Goal: Task Accomplishment & Management: Manage account settings

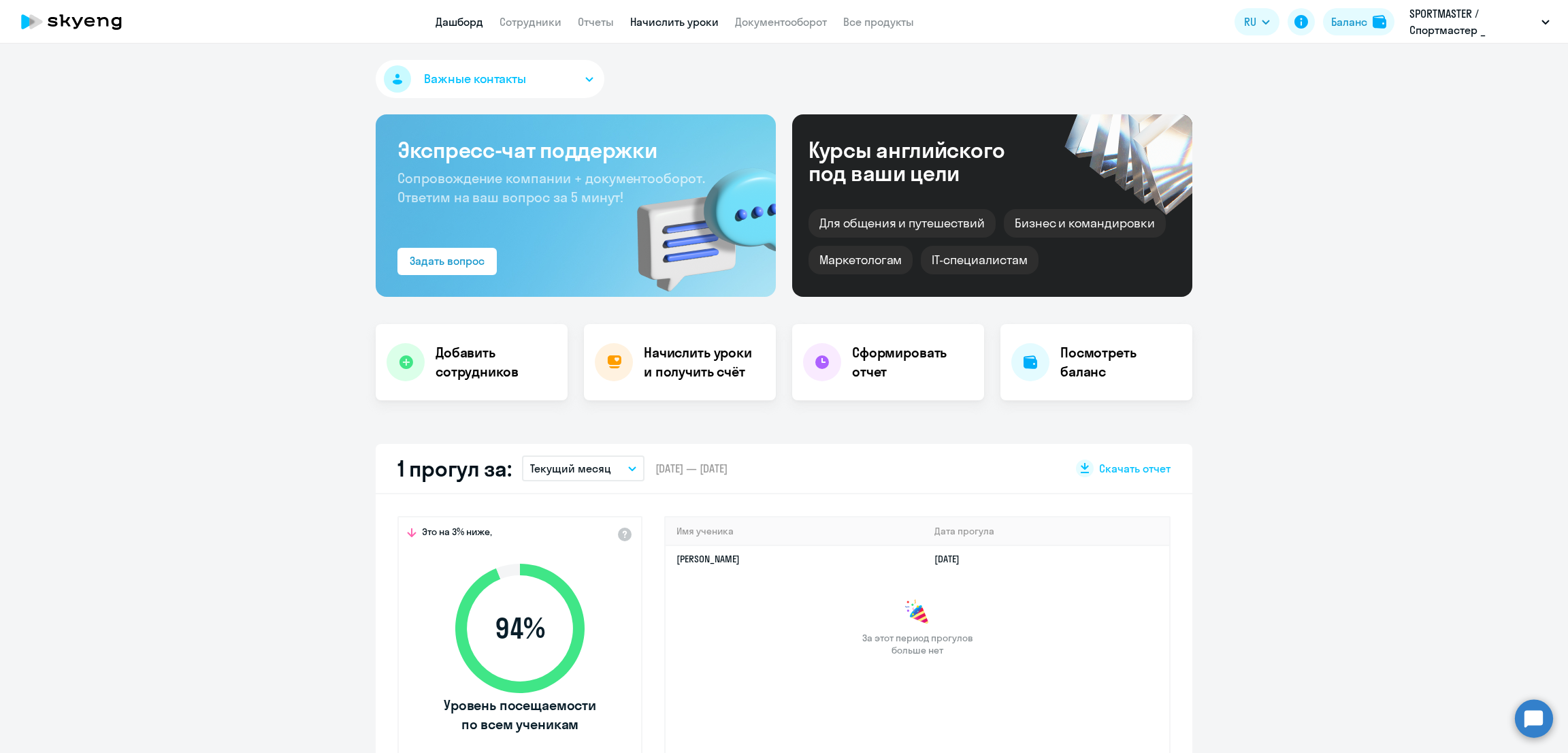
click at [676, 28] on link "Начислить уроки" at bounding box center [674, 21] width 88 height 14
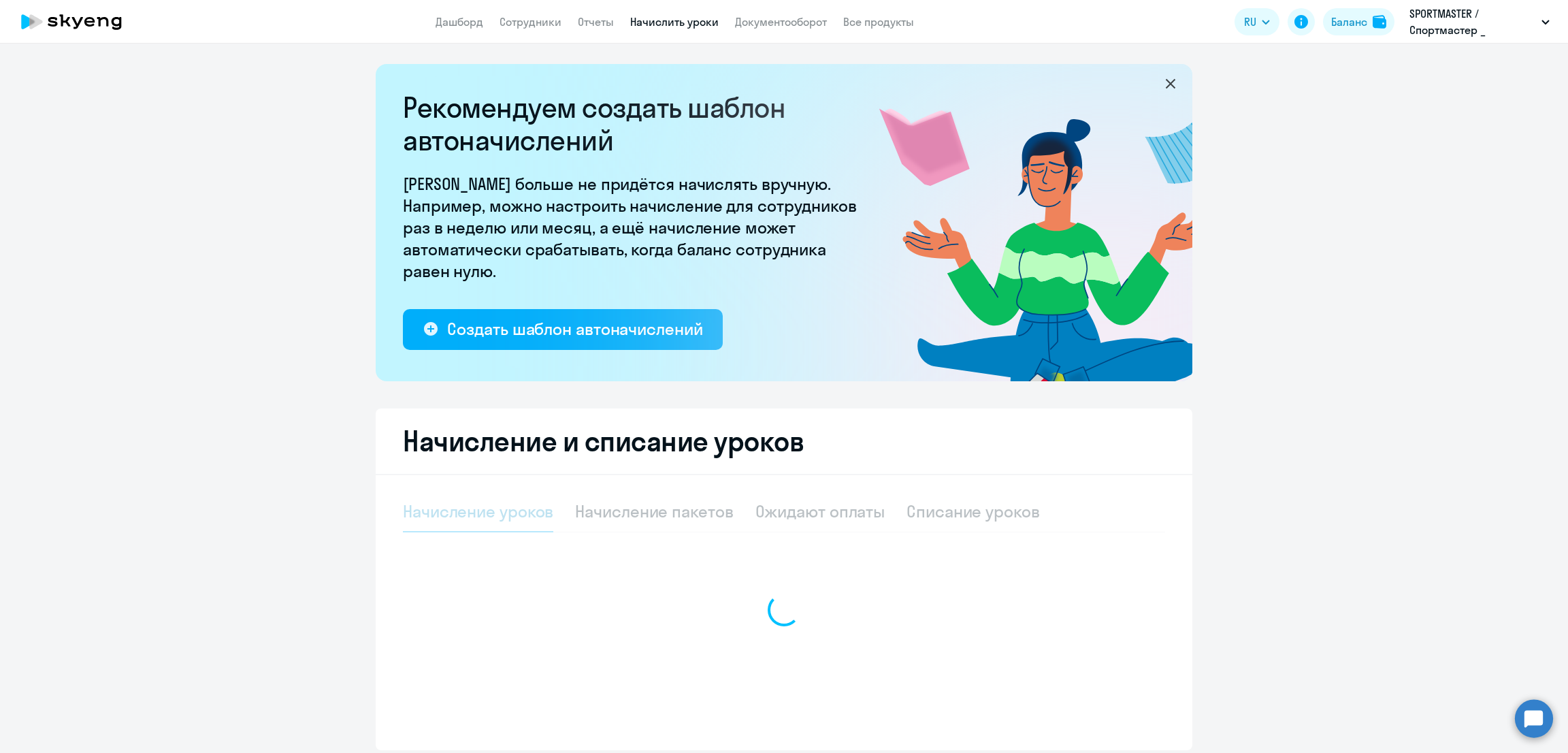
select select "10"
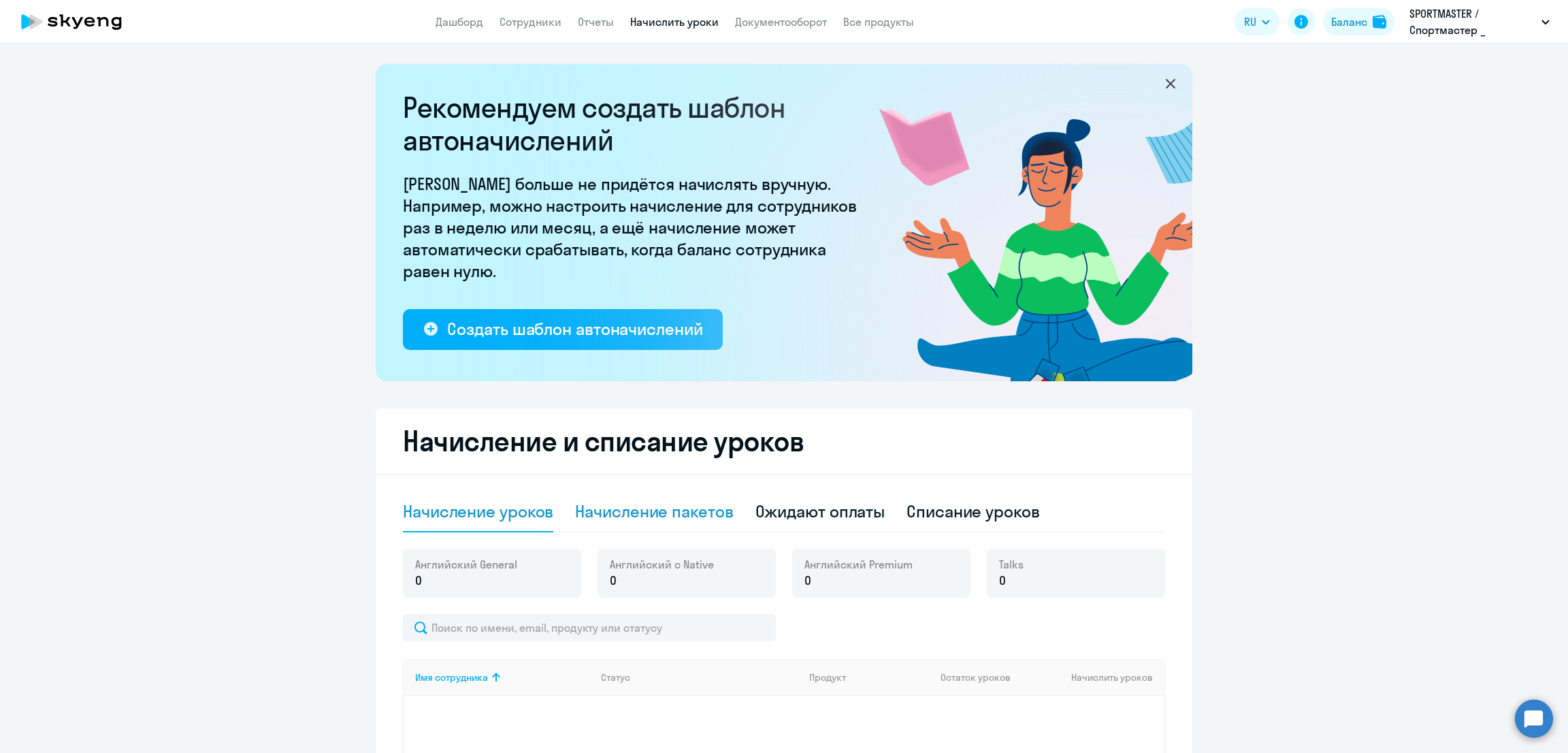
click at [657, 512] on div "Начисление пакетов" at bounding box center [654, 511] width 158 height 21
select select "10"
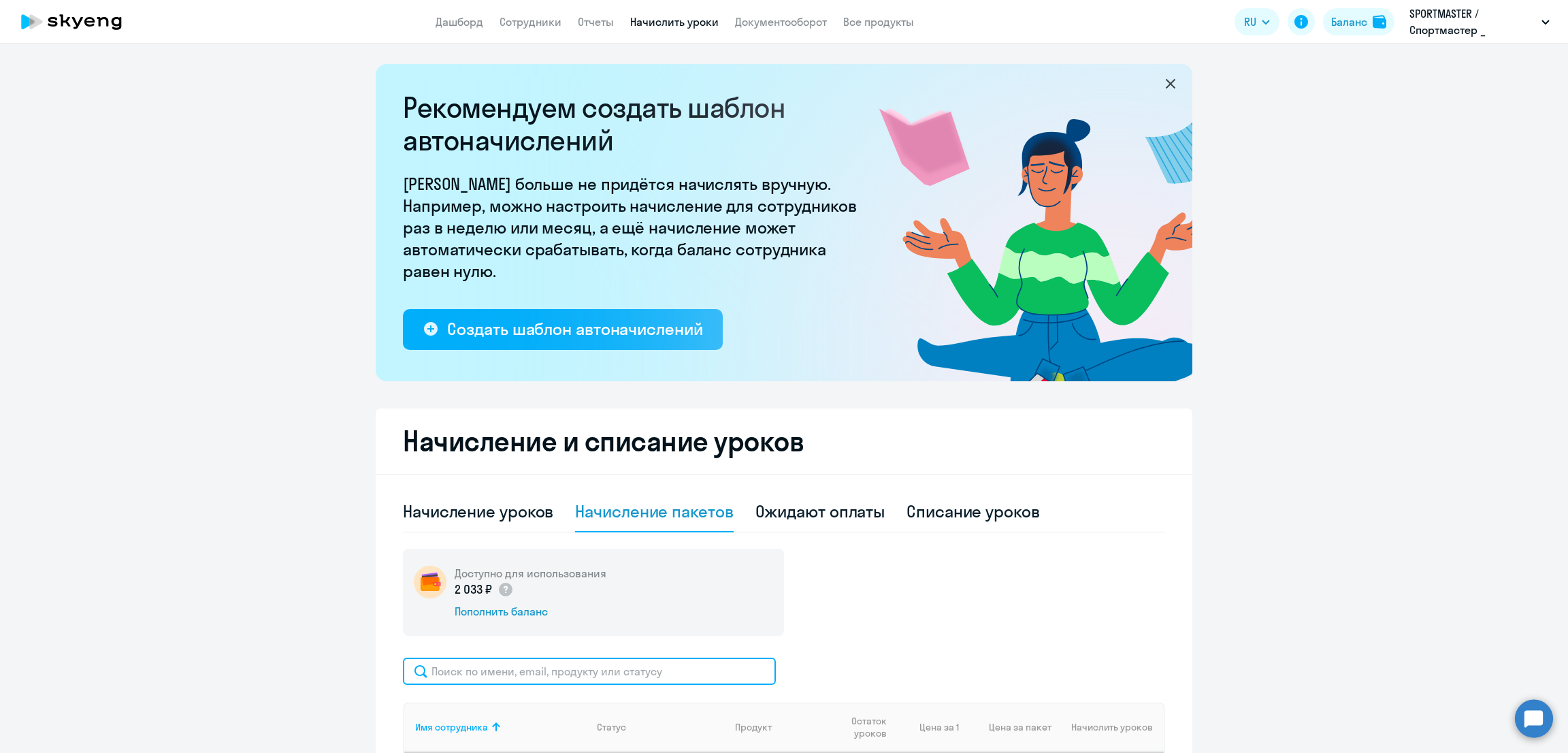
click at [560, 658] on input "text" at bounding box center [590, 670] width 373 height 27
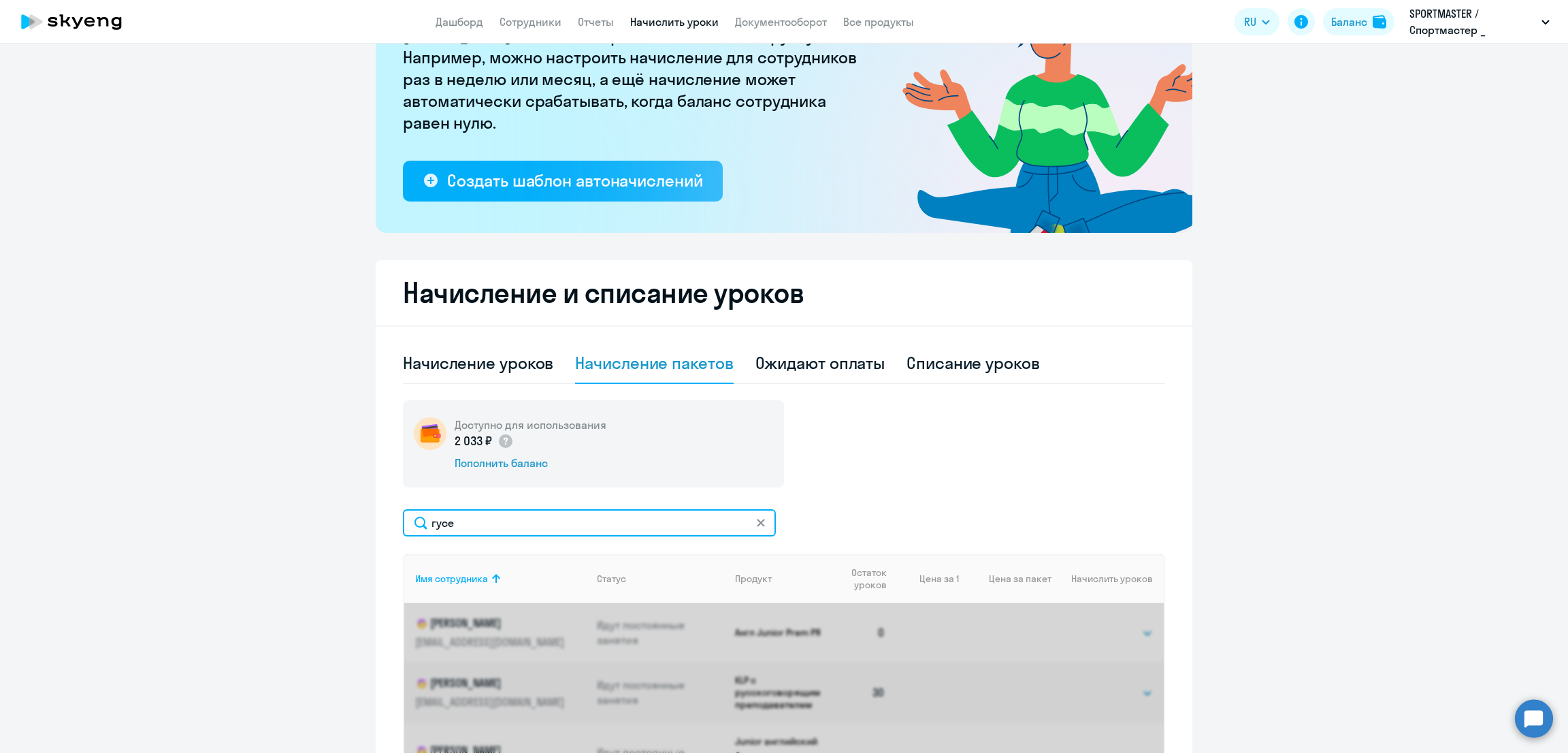
scroll to position [267, 0]
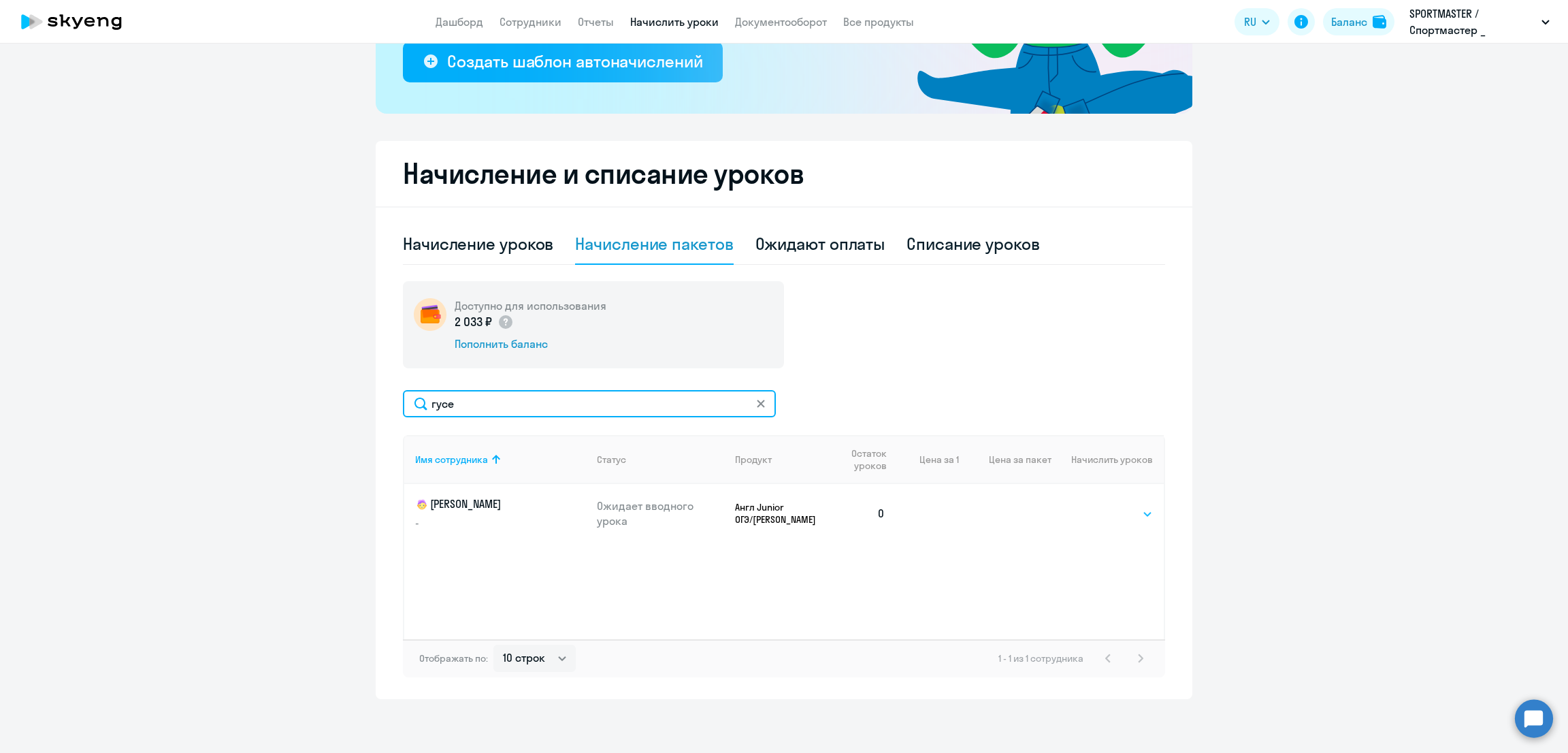
type input "гусе"
click at [1113, 517] on select "Выбрать 10 30 60 100" at bounding box center [1125, 514] width 56 height 17
select select "10"
click at [1097, 505] on select "Выбрать 10 30 60 100" at bounding box center [1125, 514] width 56 height 17
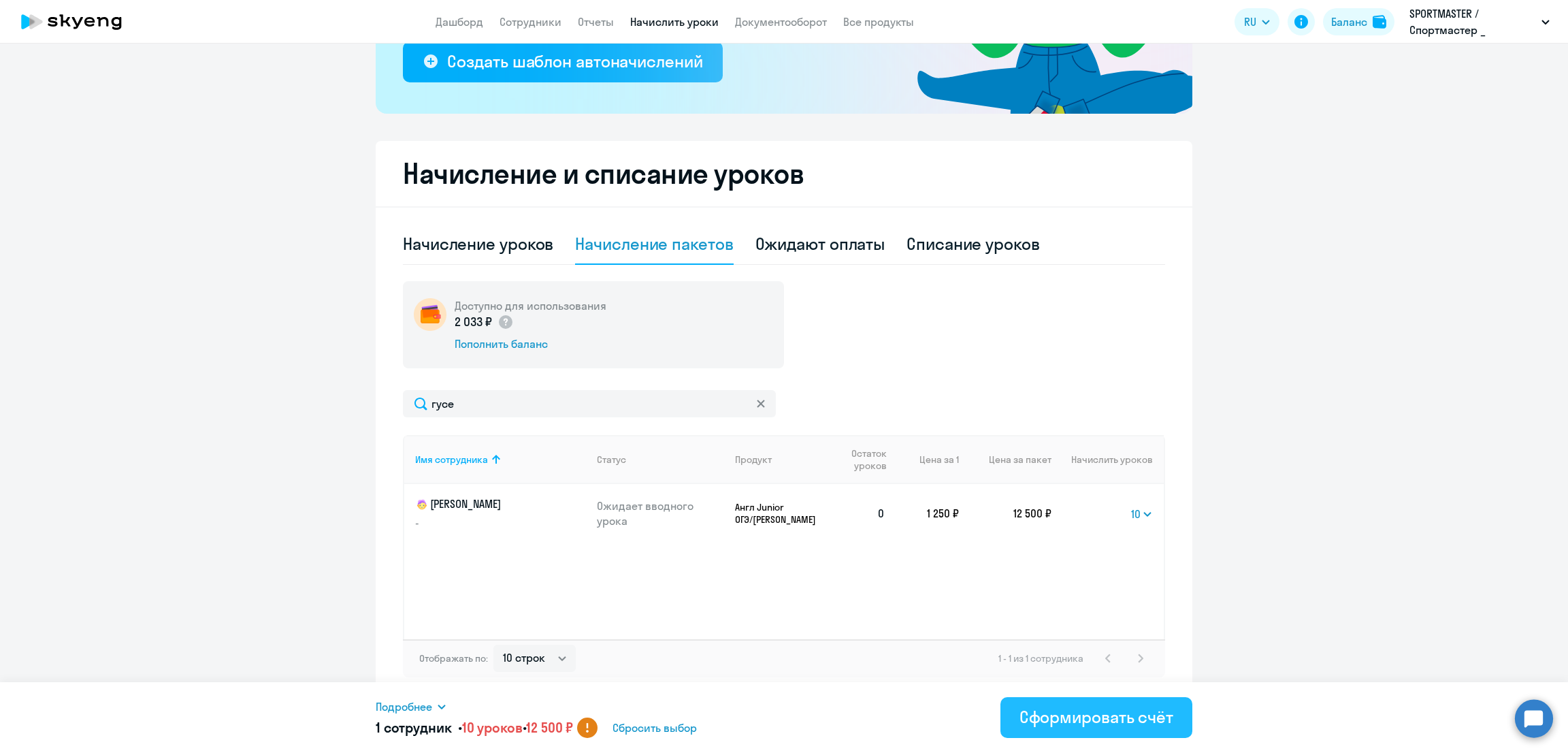
click at [1077, 716] on div "Сформировать счёт" at bounding box center [1097, 716] width 154 height 21
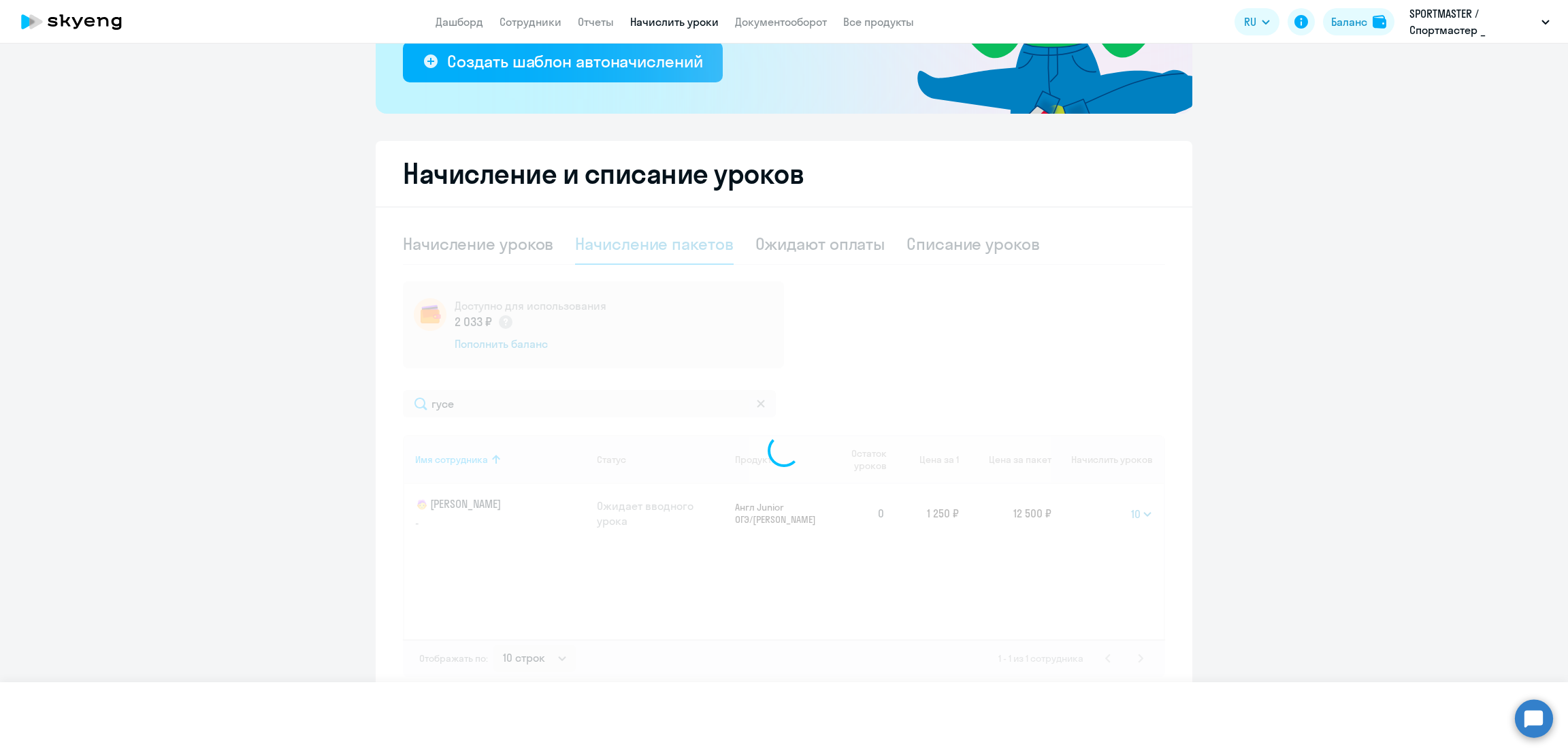
select select
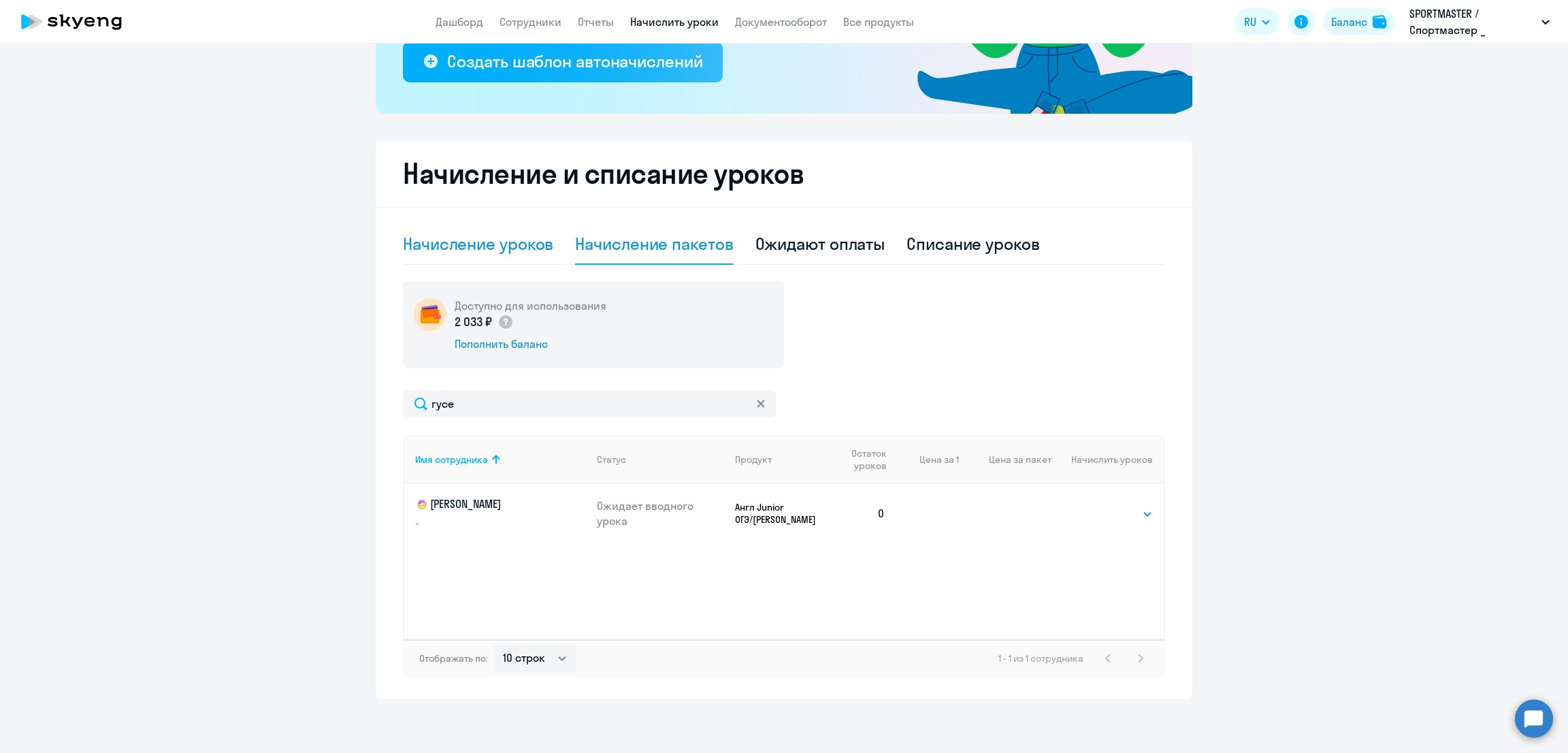
click at [480, 242] on div "Начисление уроков" at bounding box center [478, 243] width 150 height 21
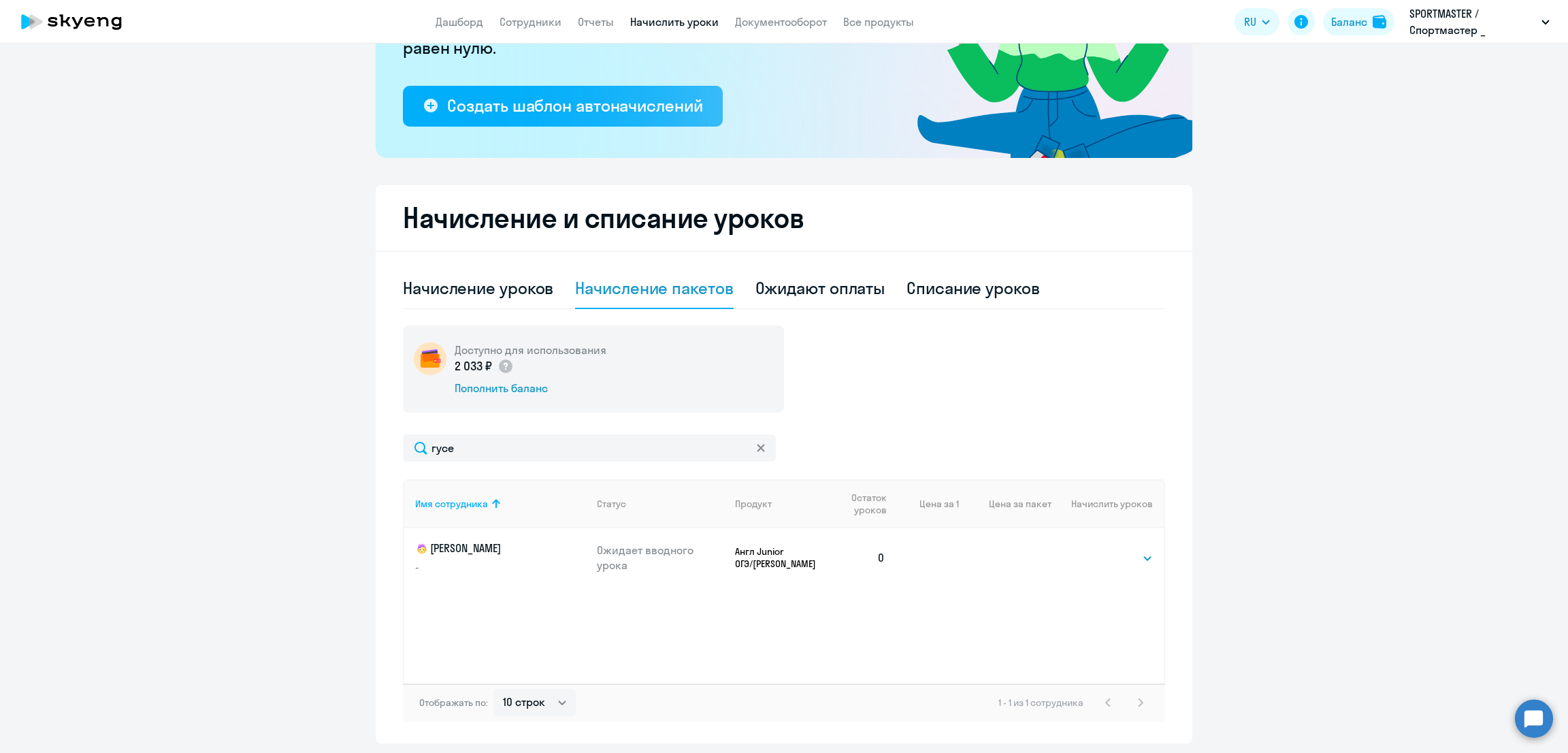
select select "10"
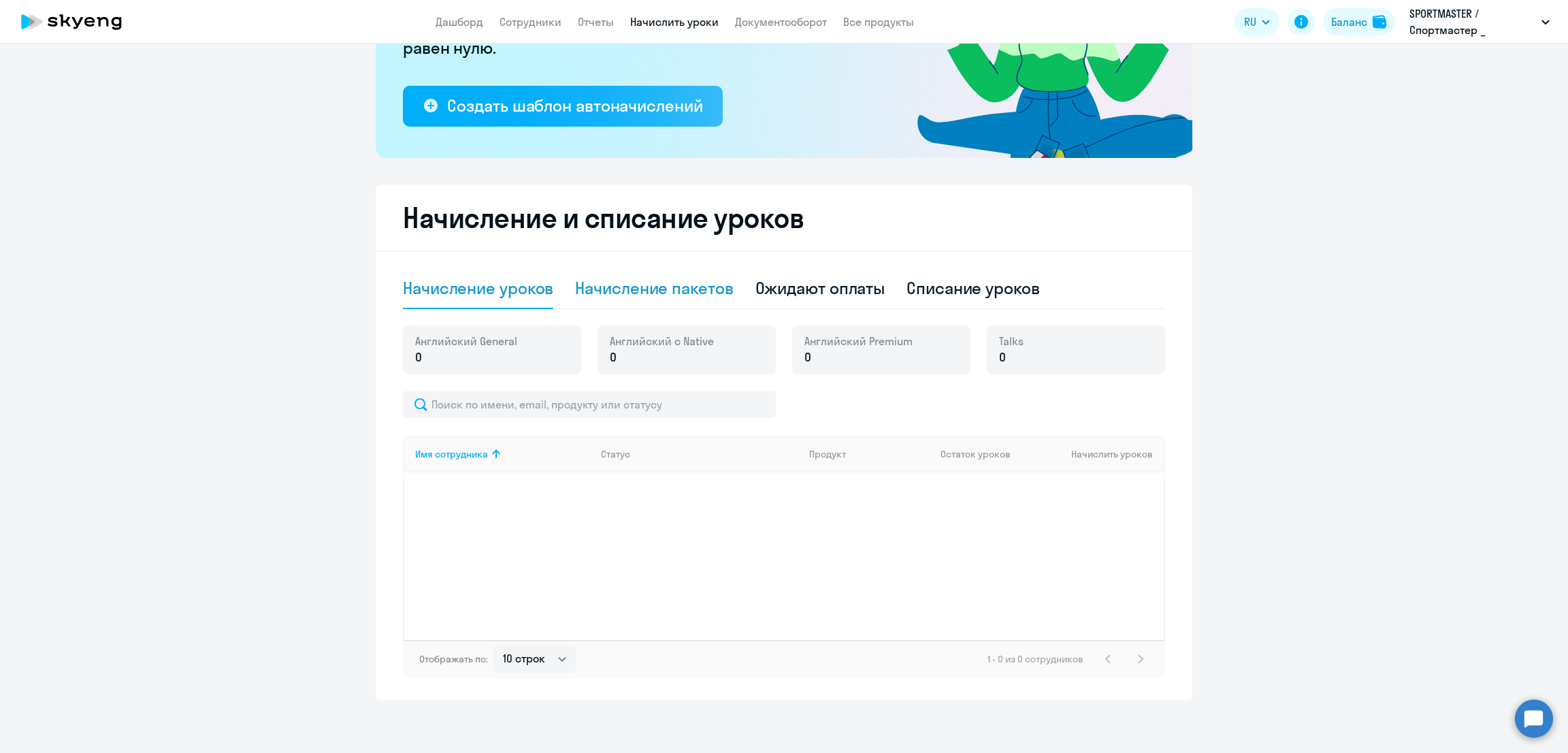
click at [659, 283] on div "Начисление пакетов" at bounding box center [654, 287] width 158 height 21
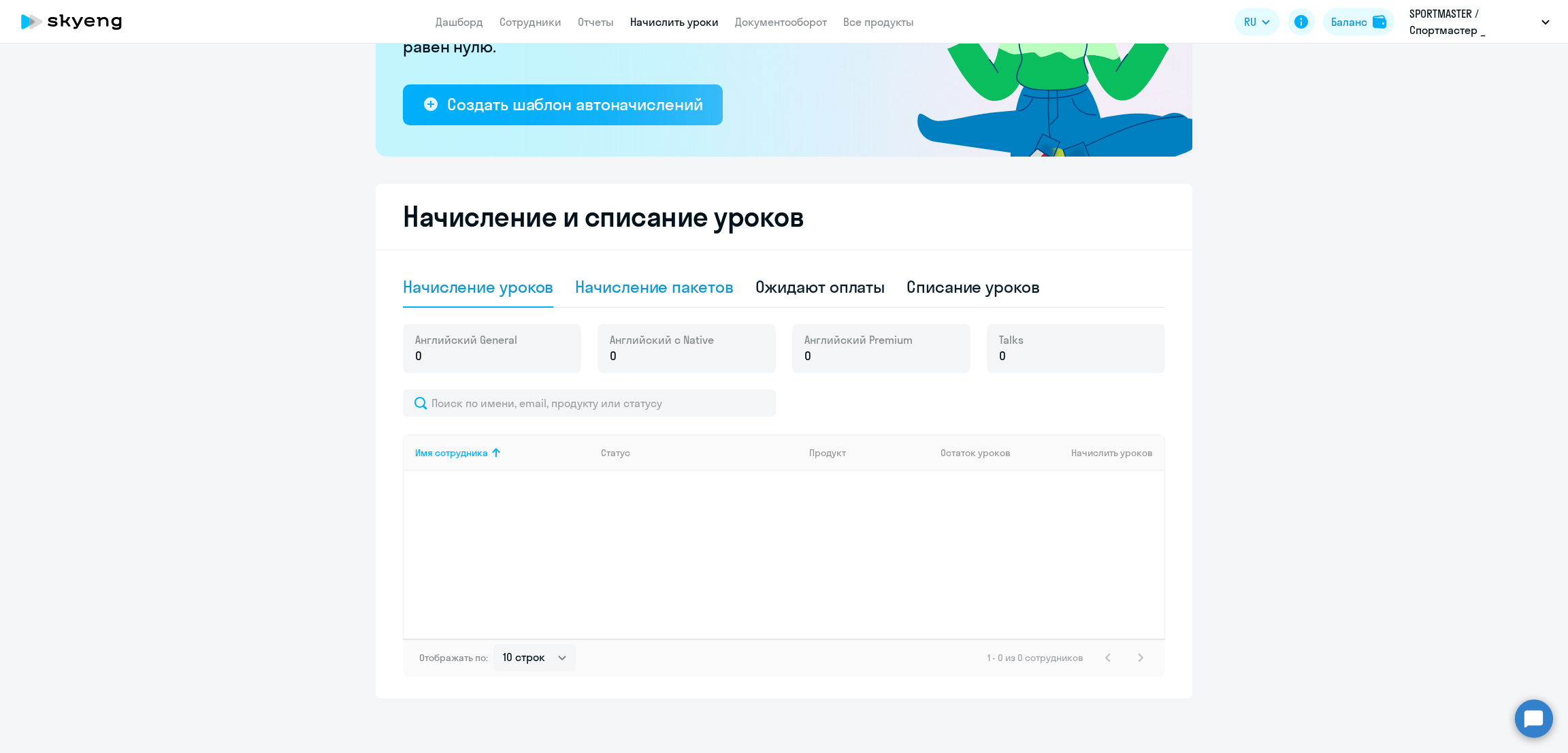
select select "10"
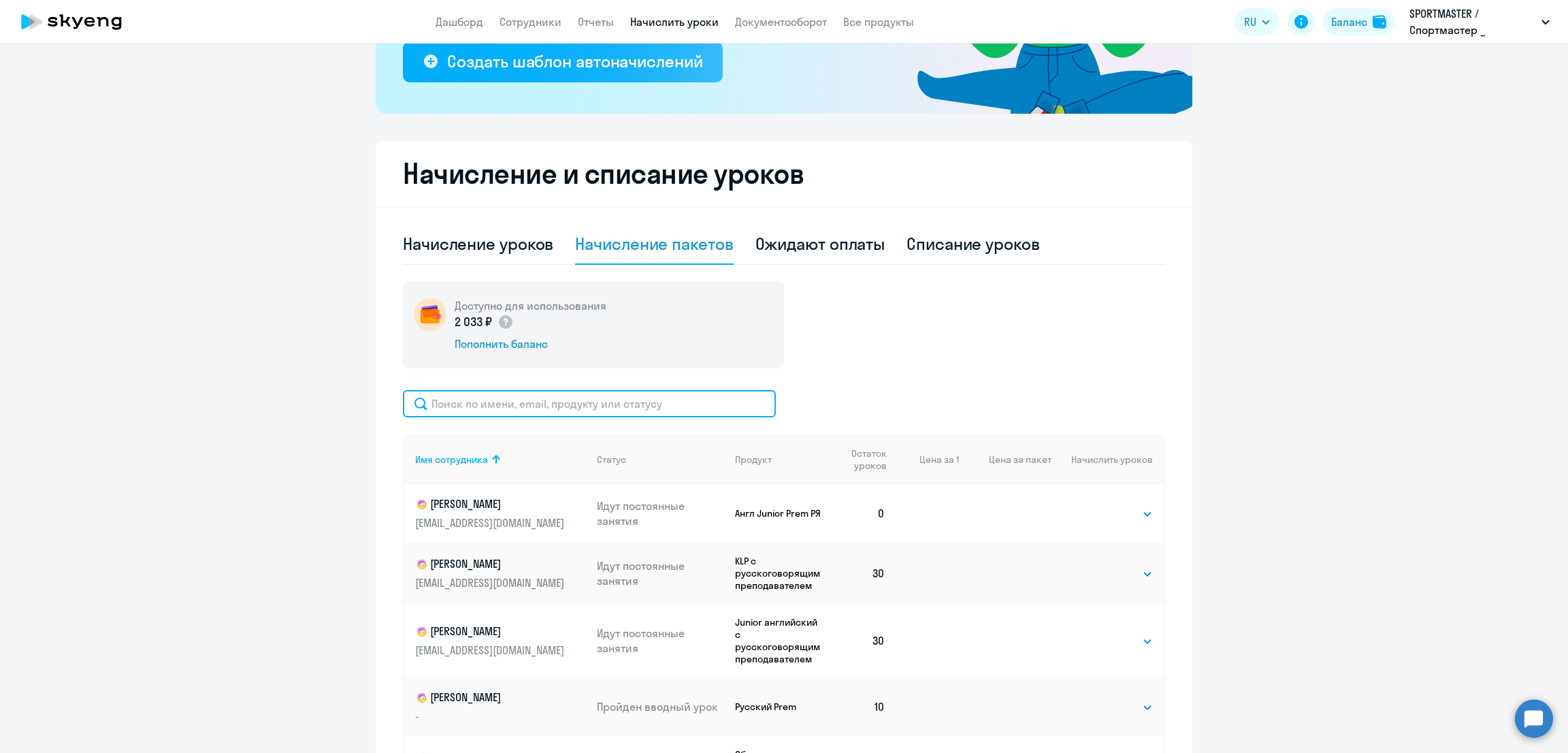
click at [590, 410] on input "text" at bounding box center [590, 403] width 373 height 27
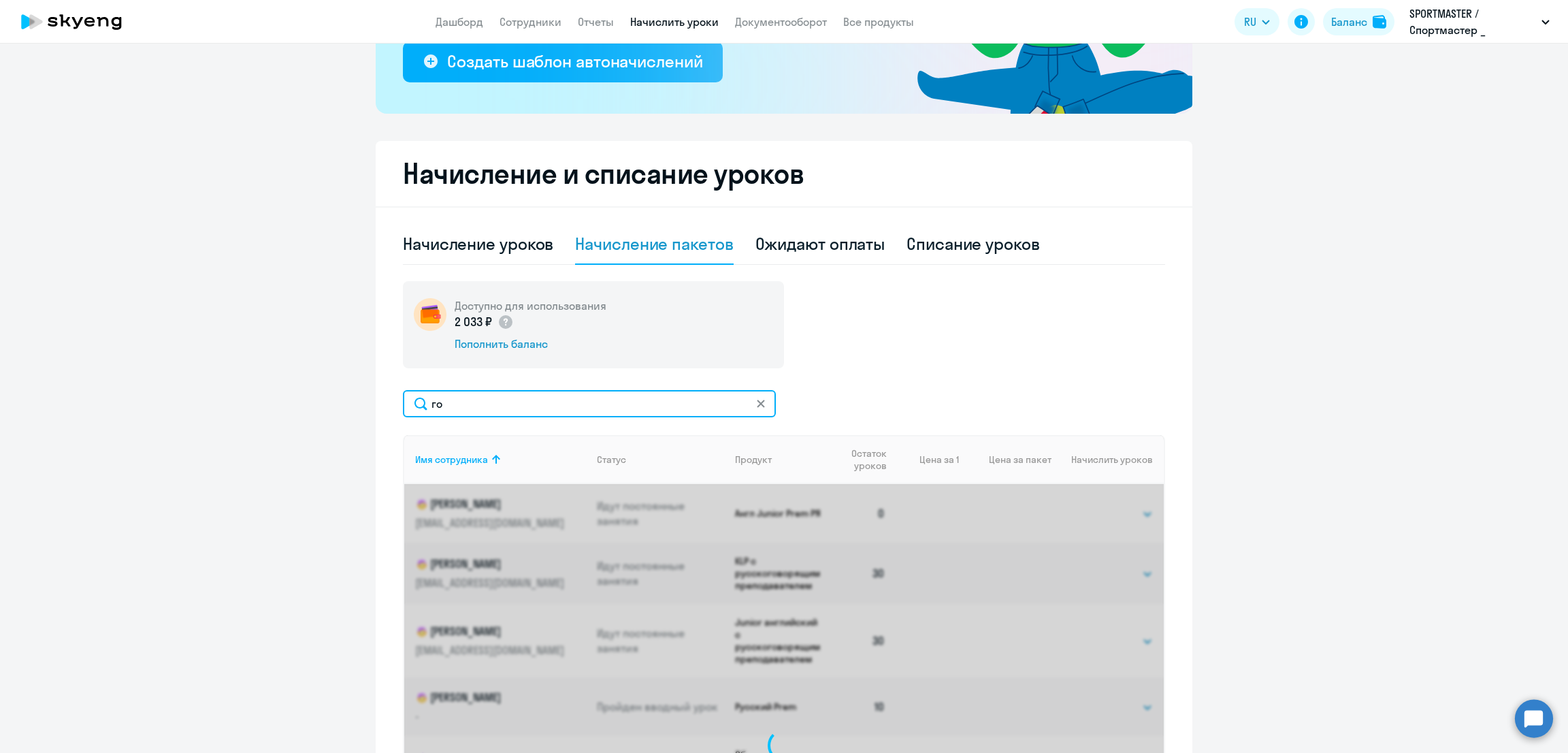
type input "г"
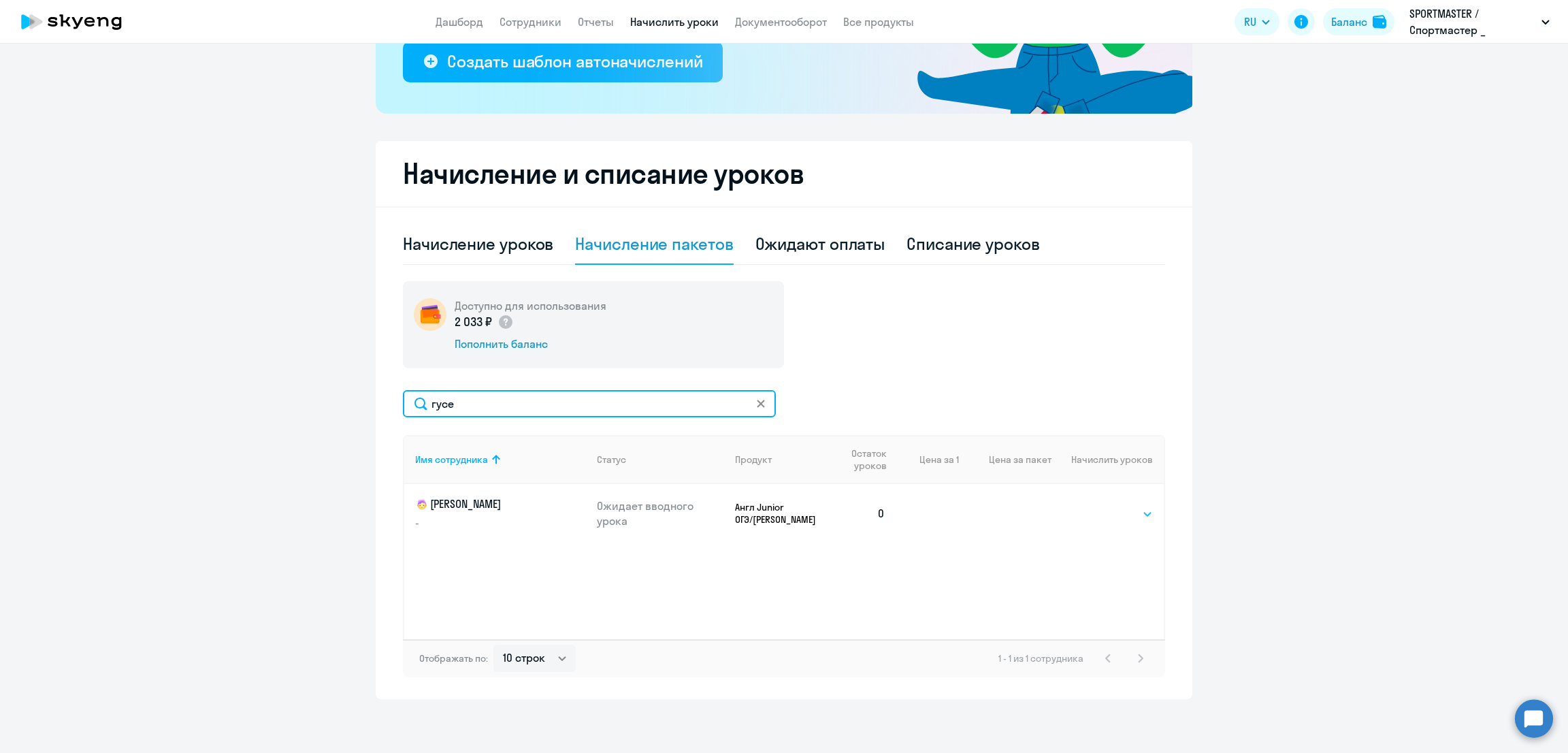
type input "гусе"
click at [1128, 512] on select "Выбрать 10 30 60 100" at bounding box center [1125, 514] width 56 height 17
select select "10"
click at [1097, 505] on select "Выбрать 10 30 60 100" at bounding box center [1125, 514] width 56 height 17
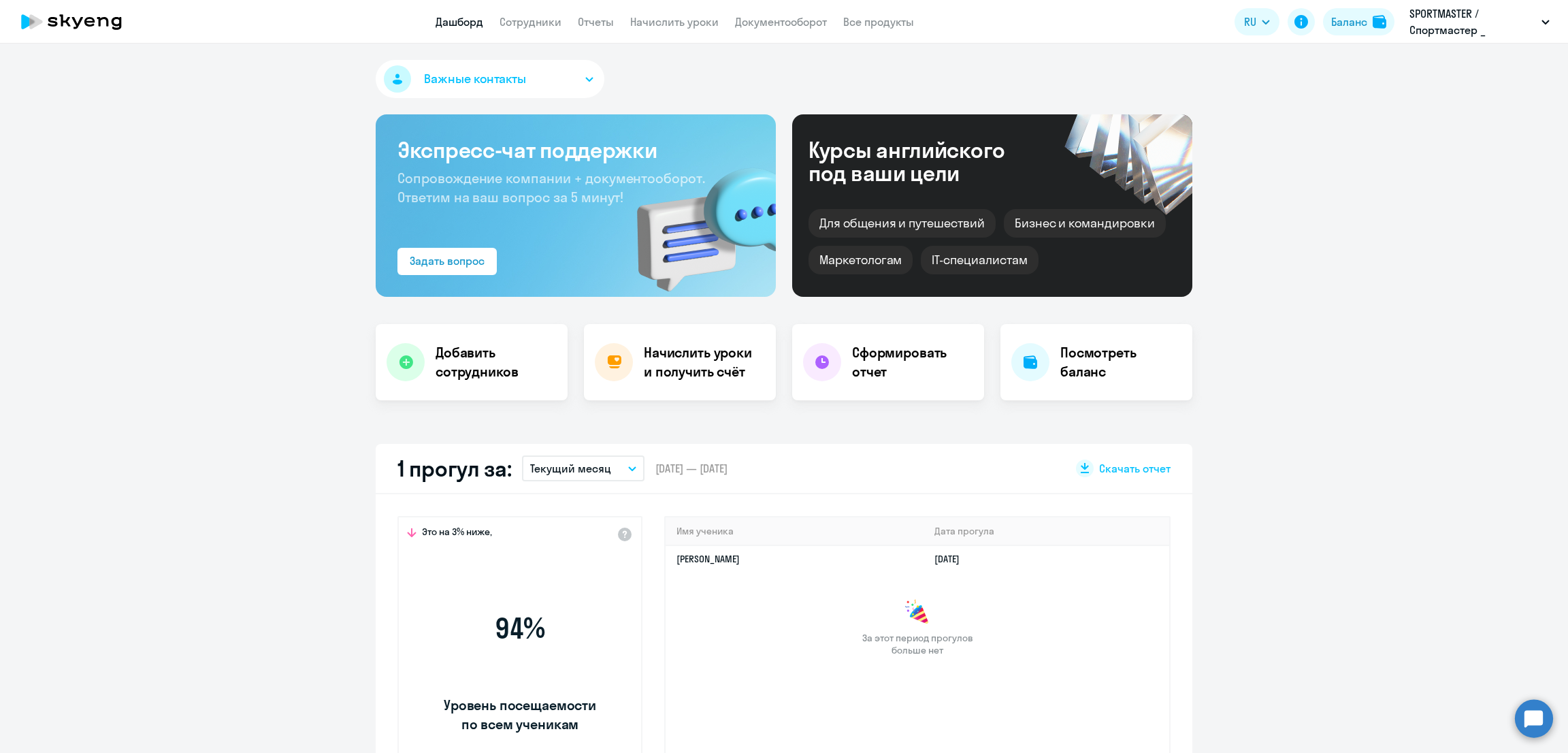
select select "30"
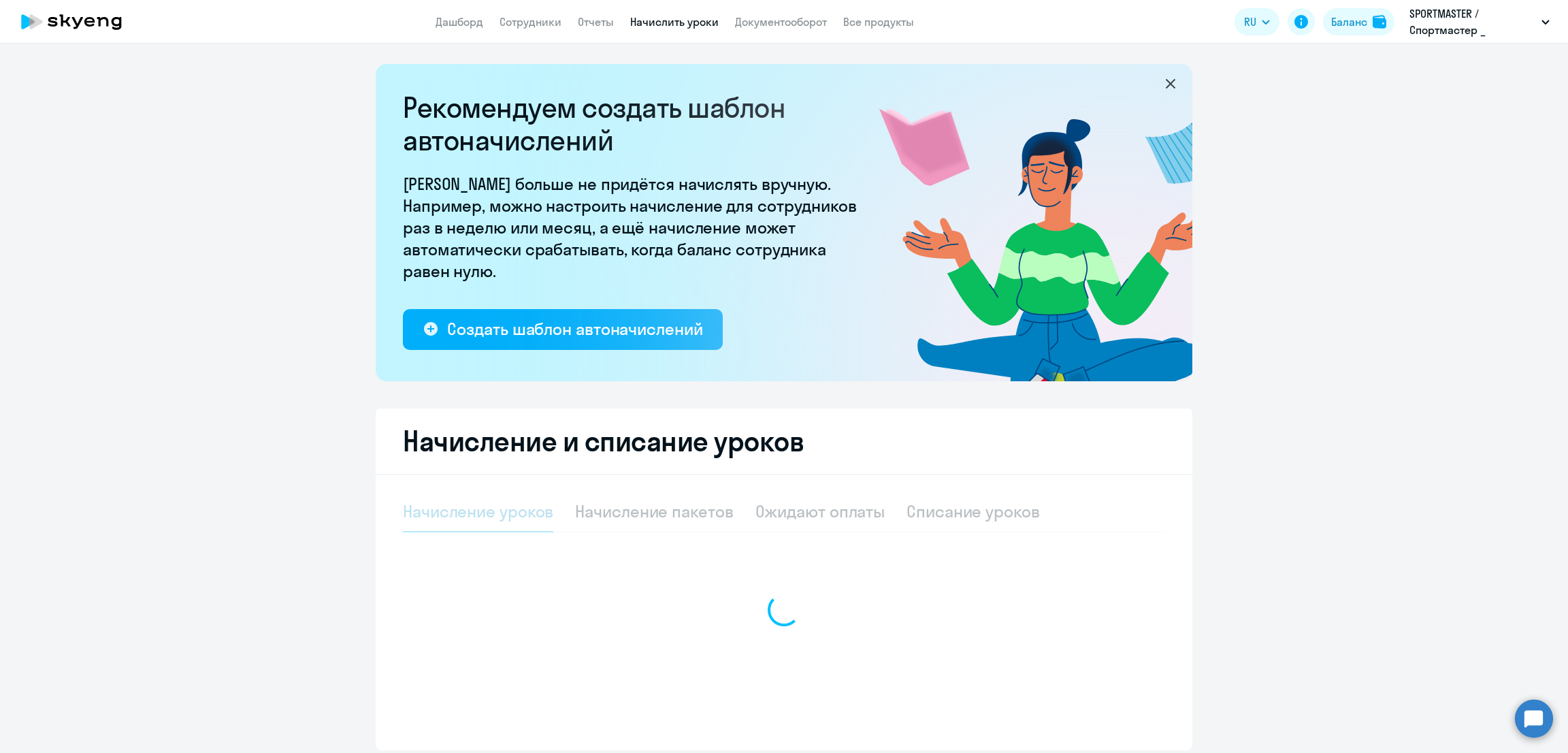
select select "10"
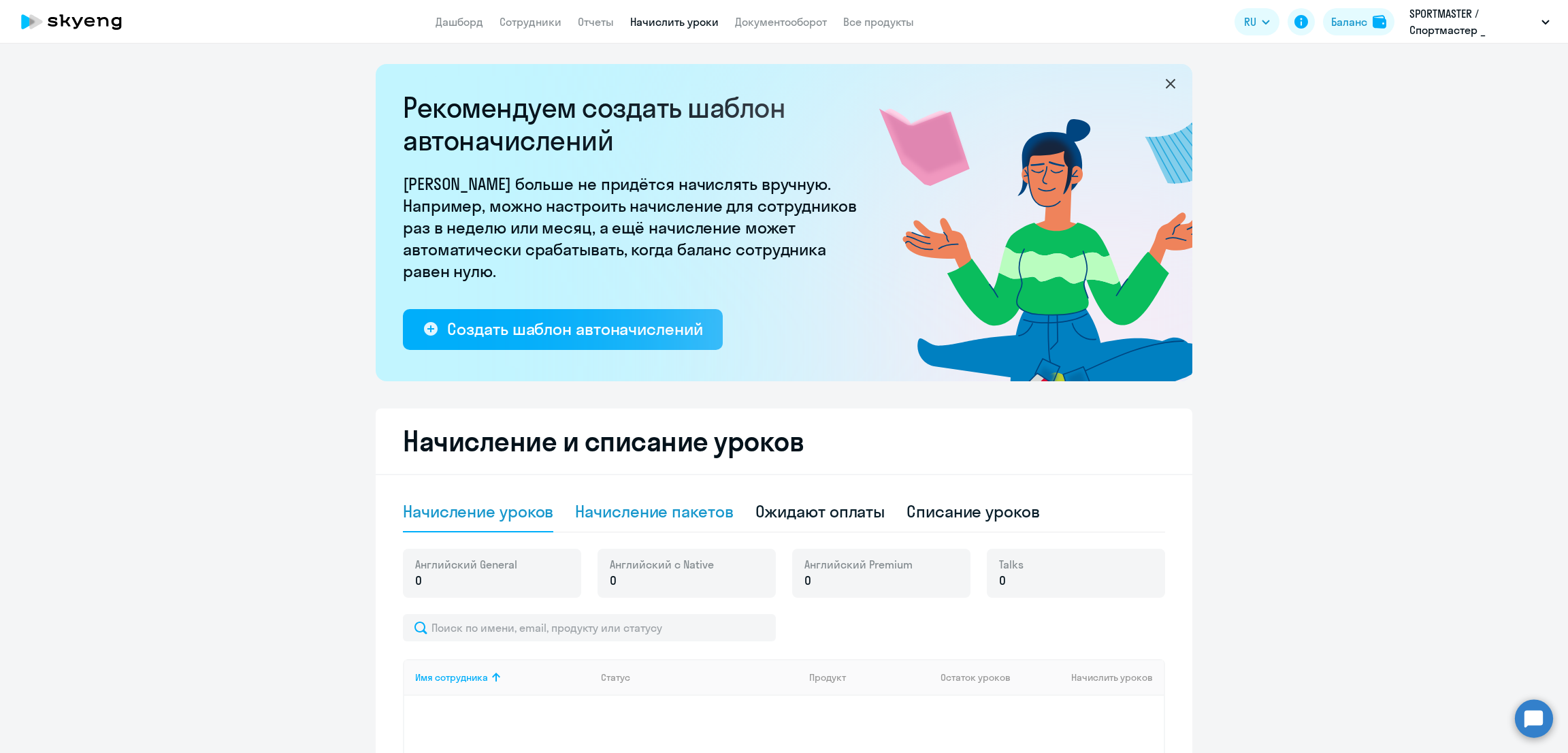
click at [680, 511] on div "Начисление пакетов" at bounding box center [654, 511] width 158 height 21
select select "10"
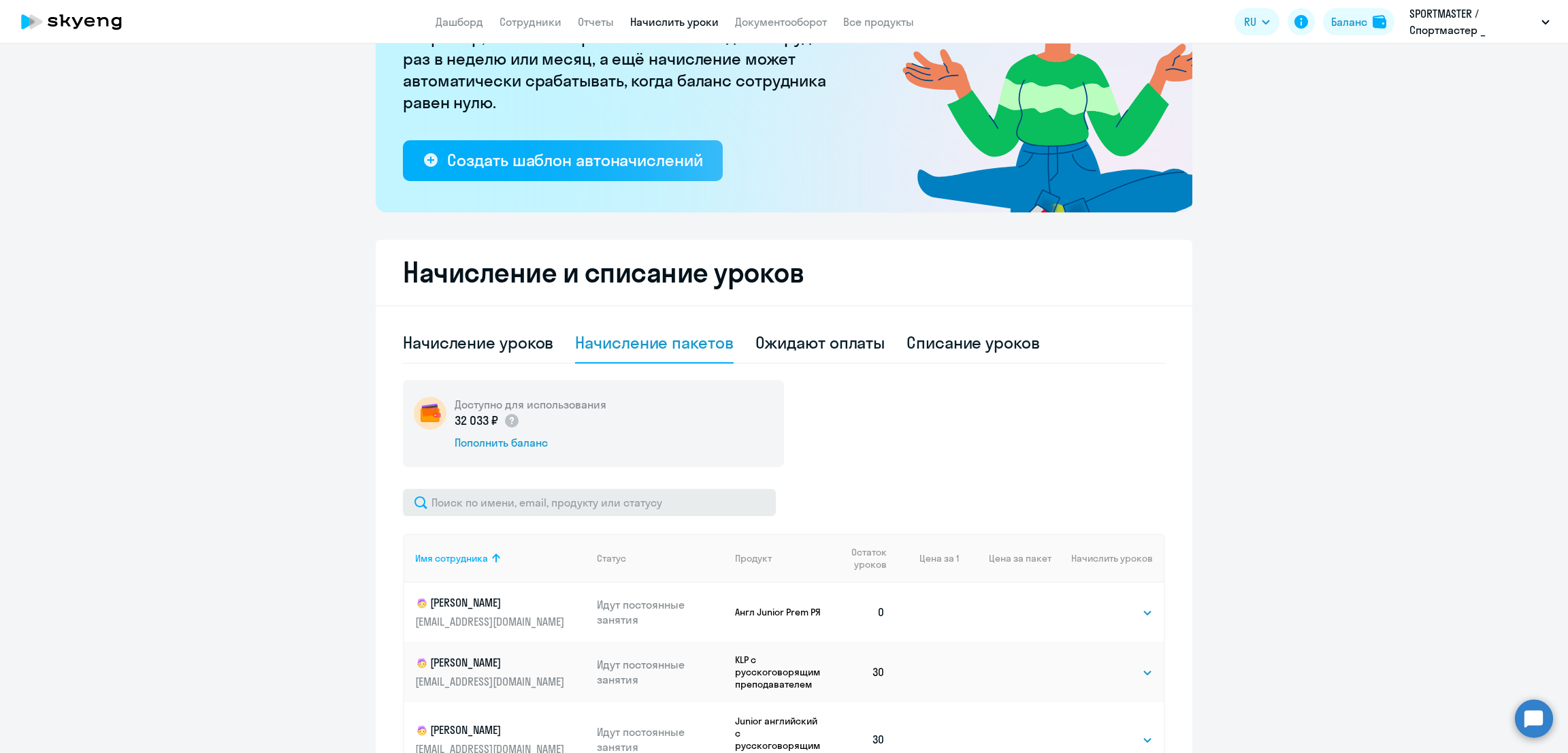
scroll to position [170, 0]
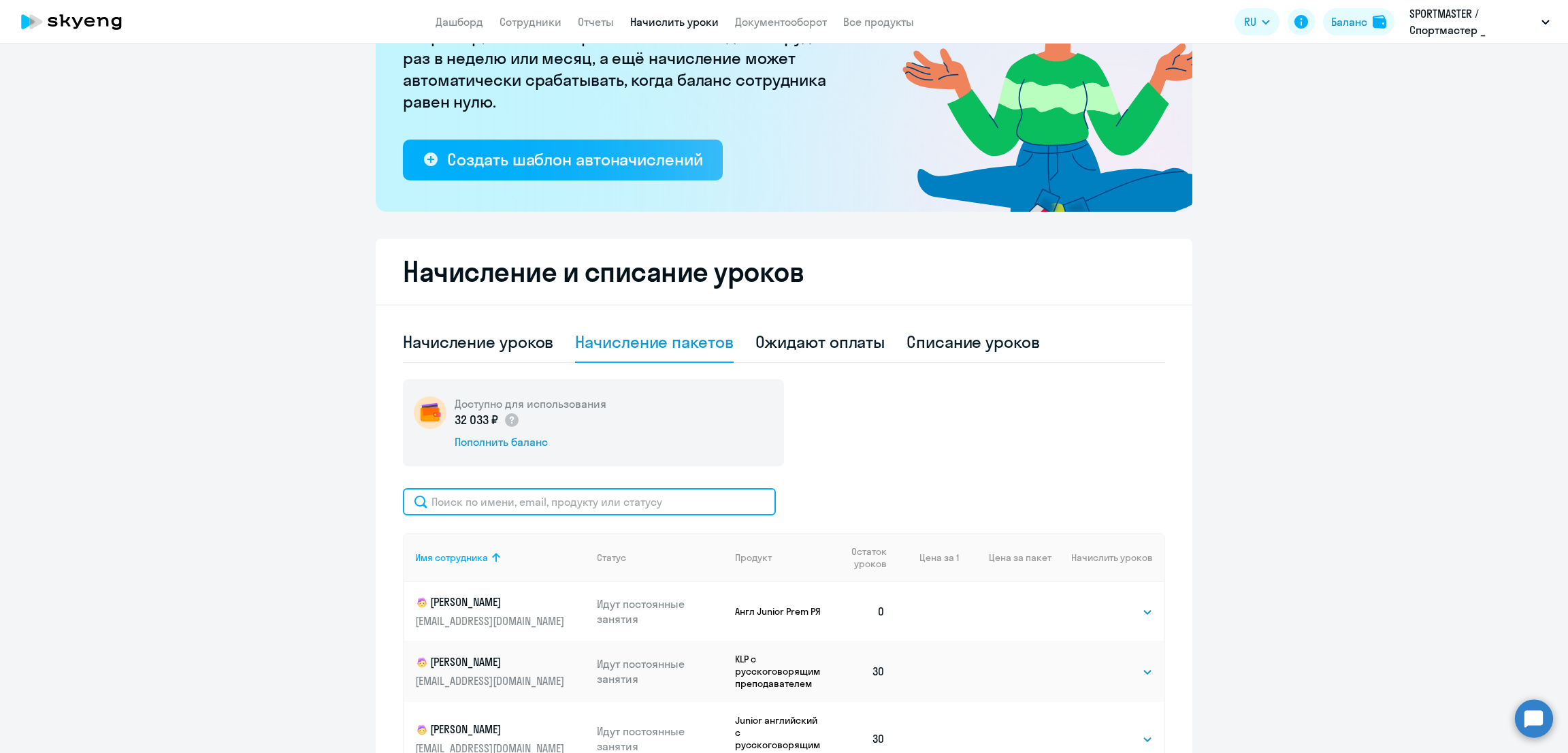
click at [495, 491] on input "text" at bounding box center [590, 501] width 373 height 27
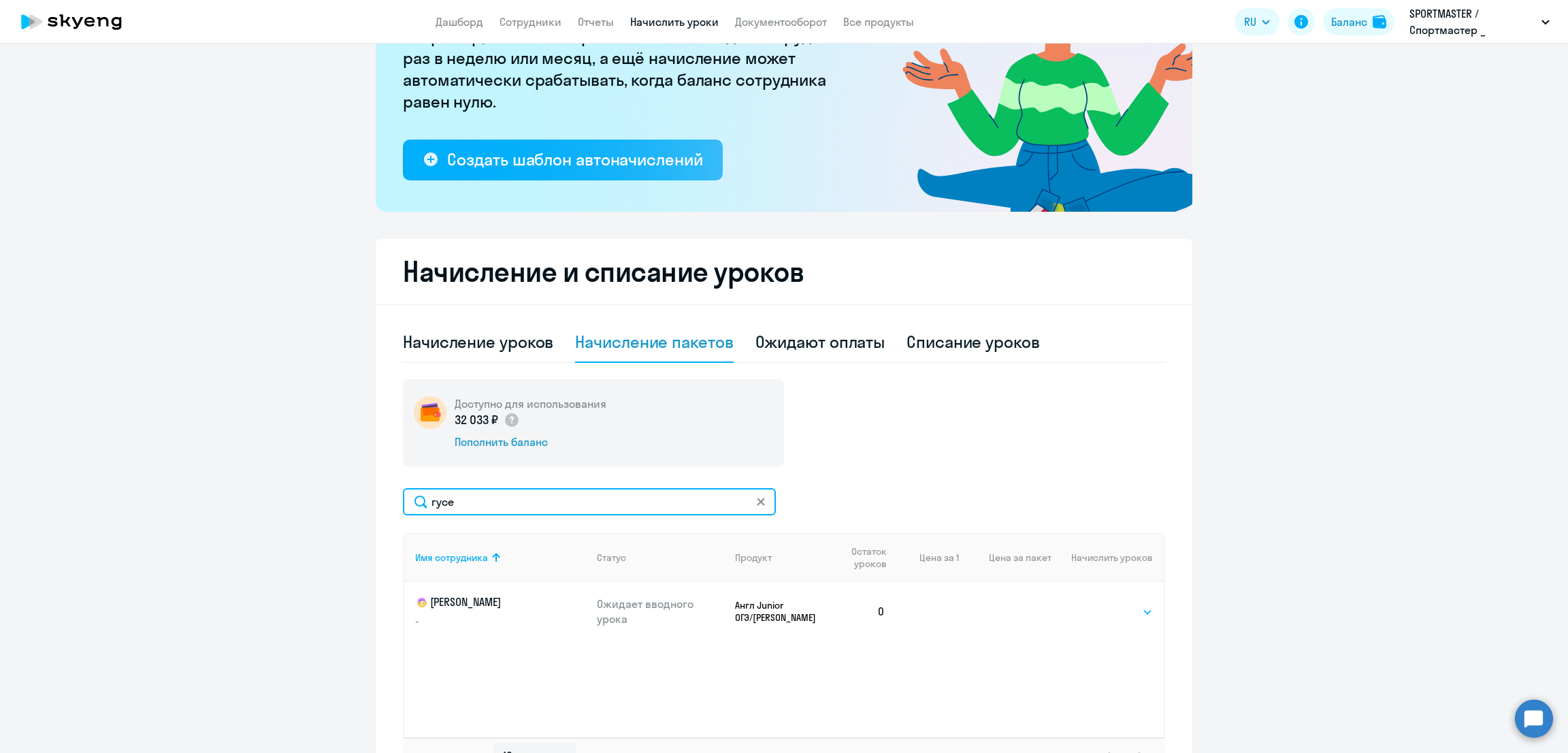
type input "гусе"
click at [1141, 606] on select "Выбрать 10 30 60 100" at bounding box center [1125, 612] width 56 height 17
select select "10"
click at [1097, 604] on select "Выбрать 10 30 60 100" at bounding box center [1125, 612] width 56 height 17
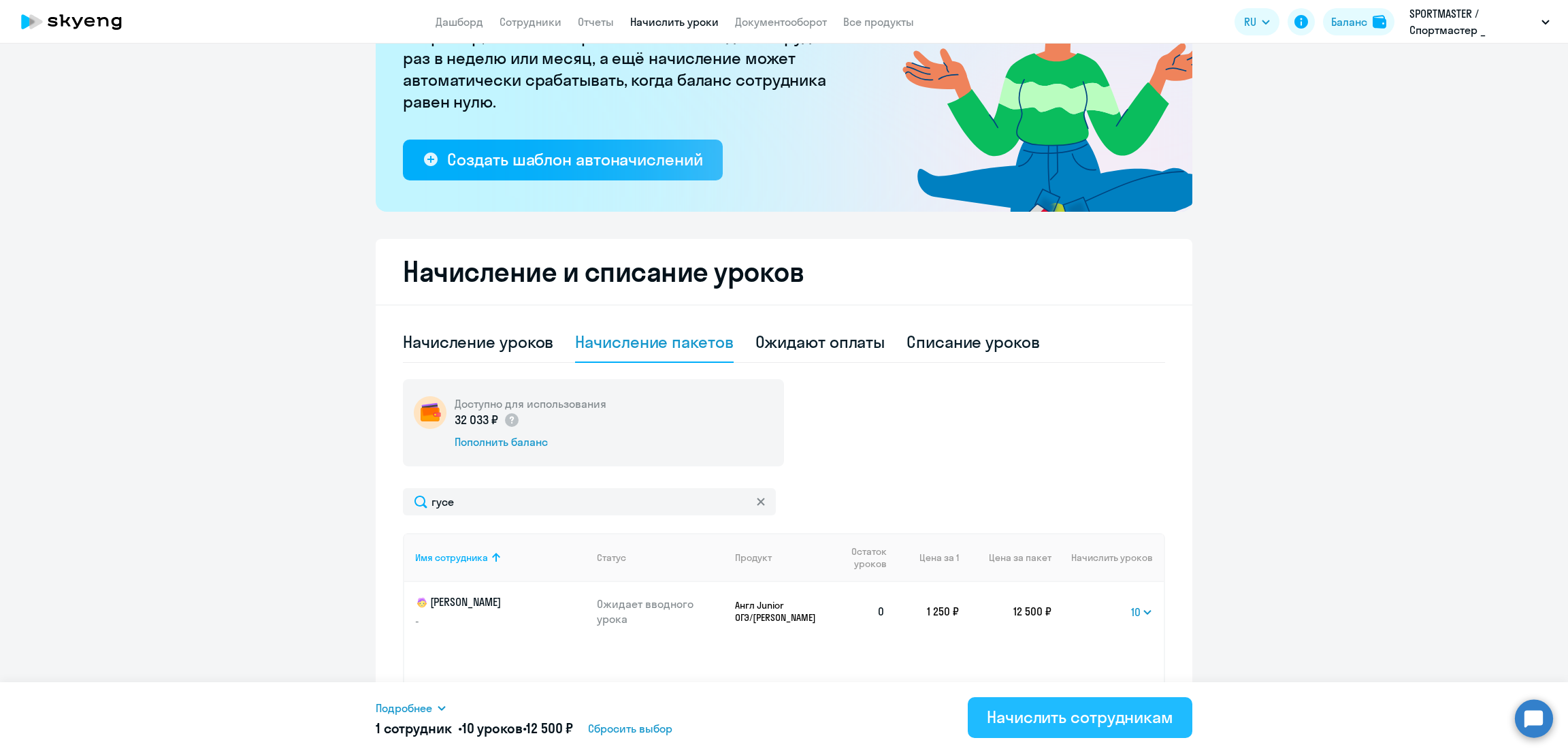
click at [1112, 714] on div "Начислить сотрудникам" at bounding box center [1079, 716] width 186 height 21
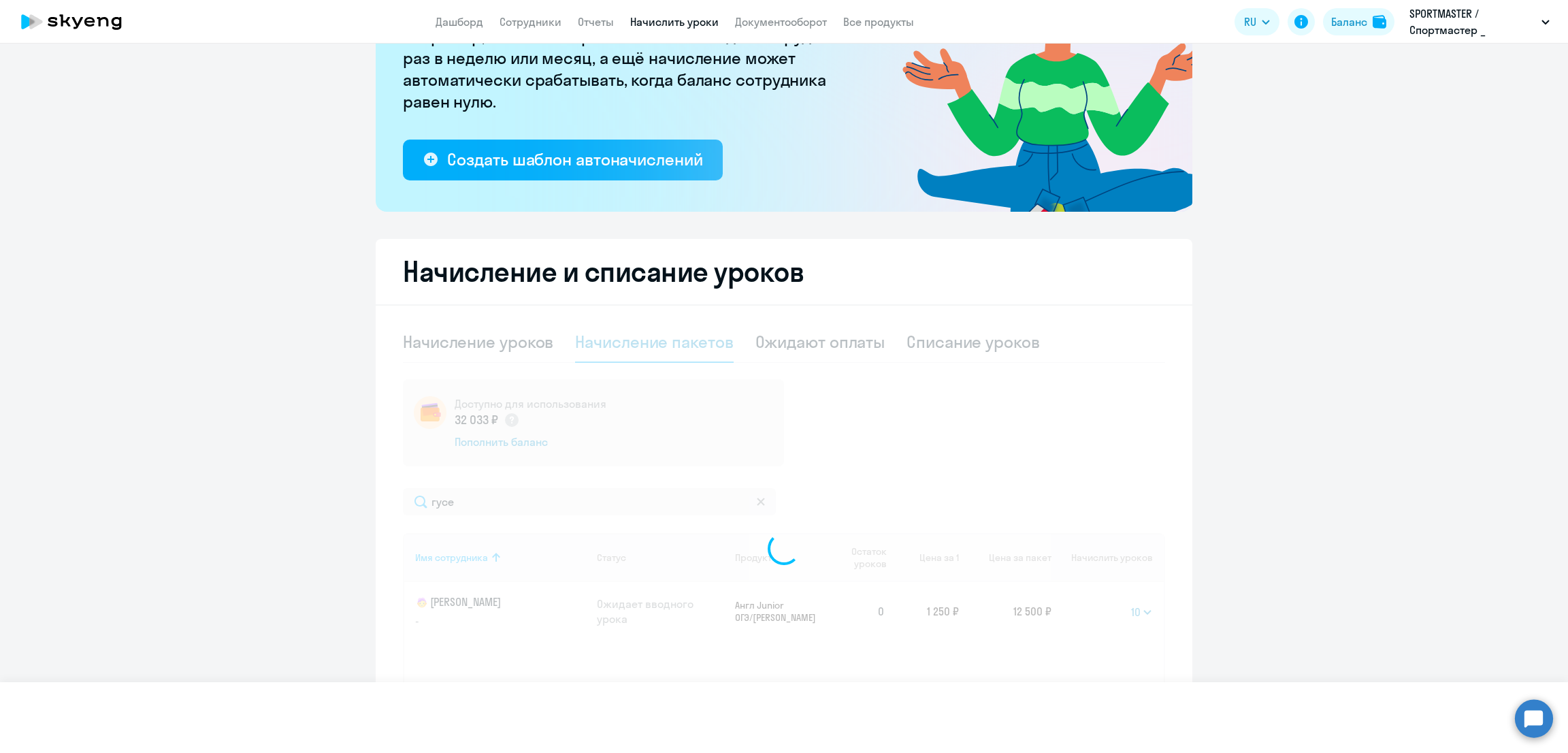
select select
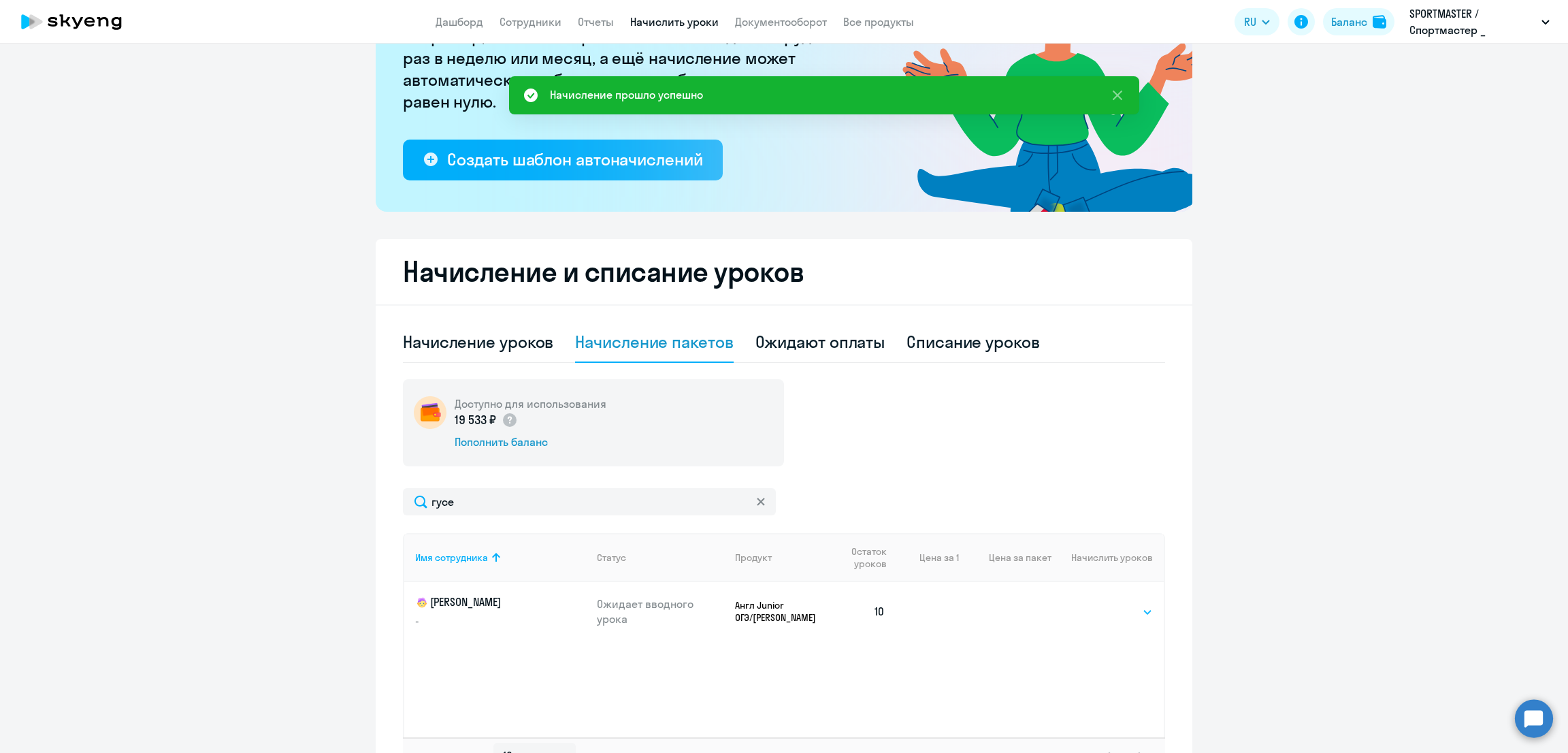
click at [1125, 608] on select "Выбрать 10 30 60 100" at bounding box center [1125, 612] width 56 height 17
select select "10"
click at [1097, 604] on select "Выбрать 10 30 60 100" at bounding box center [1125, 612] width 56 height 17
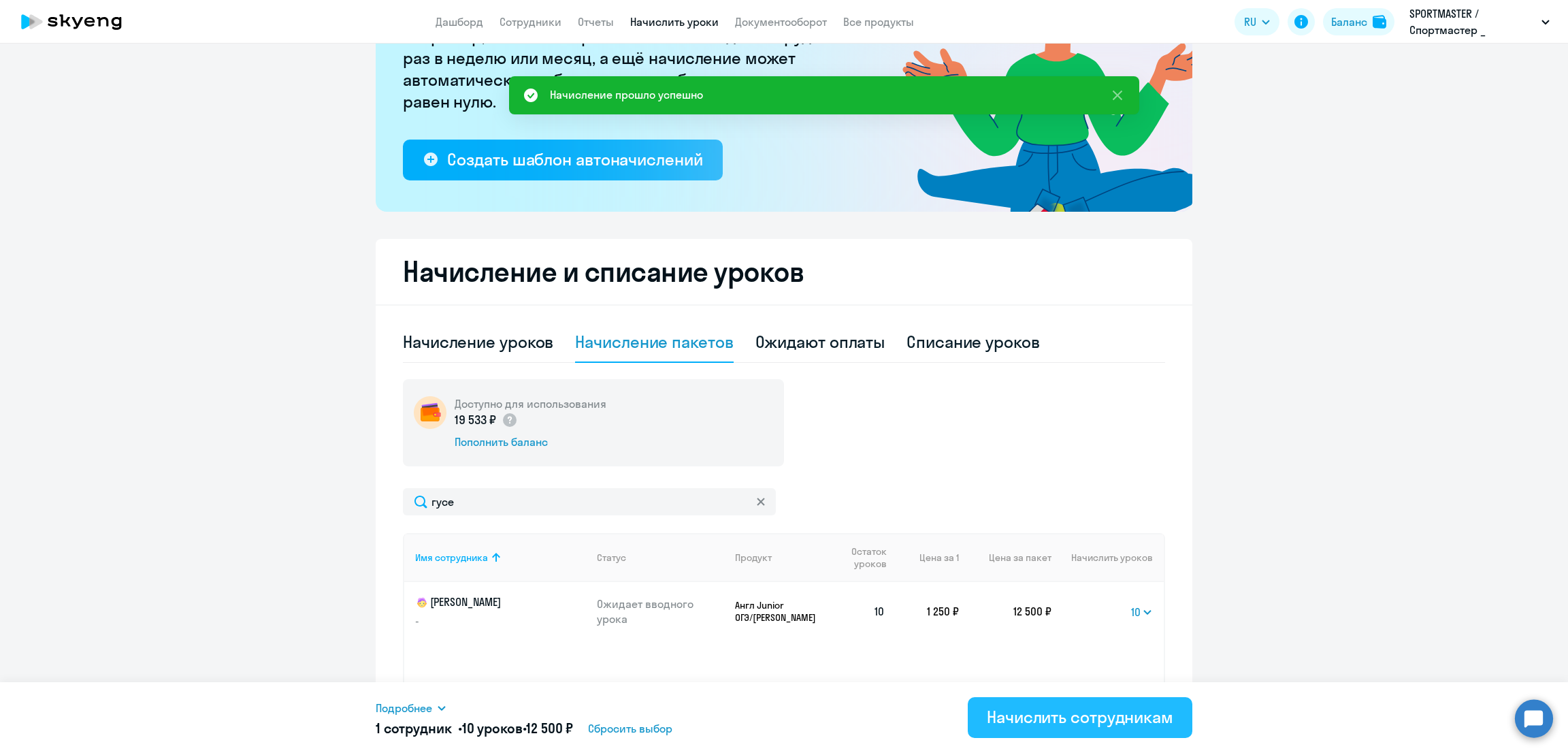
click at [1061, 721] on div "Начислить сотрудникам" at bounding box center [1079, 716] width 186 height 21
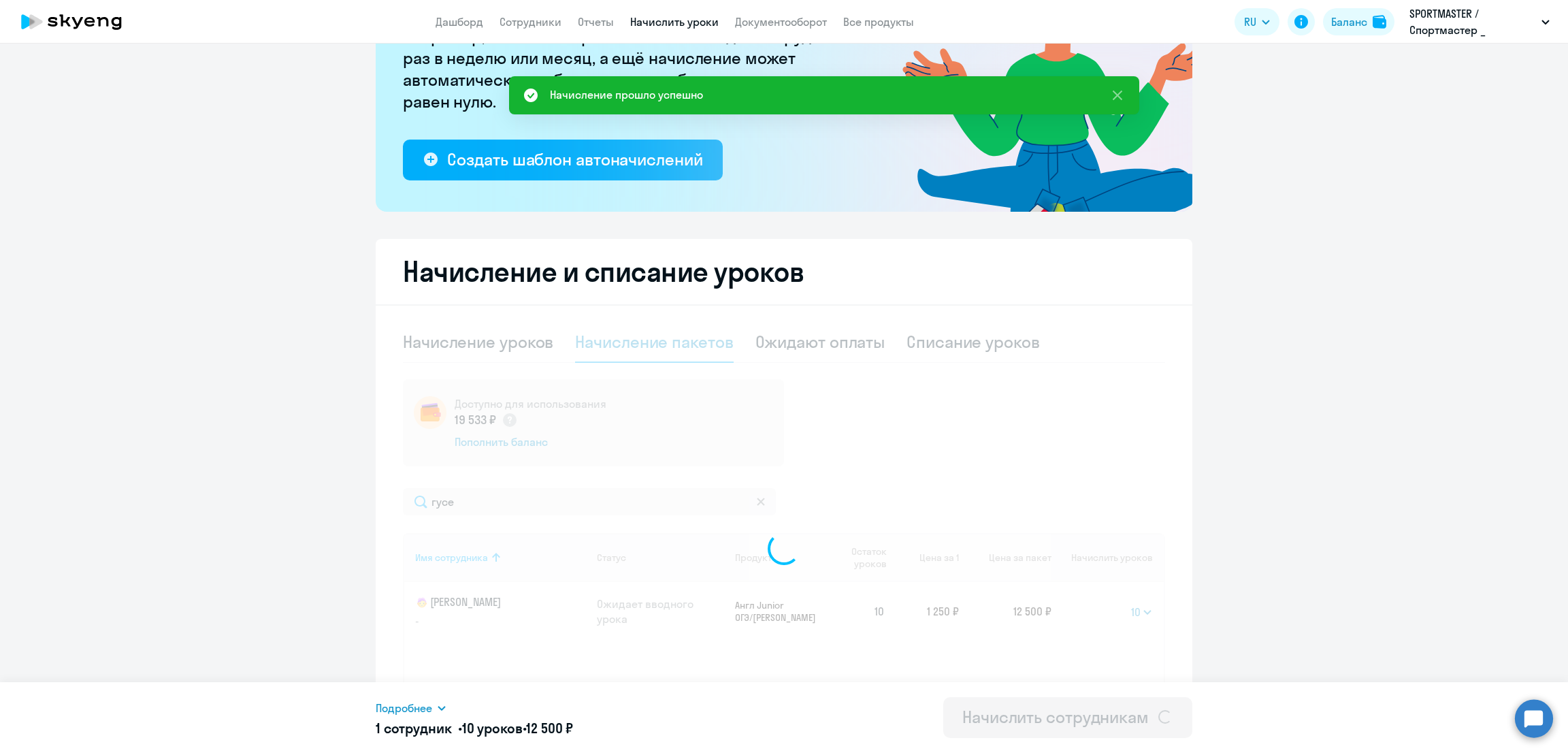
select select
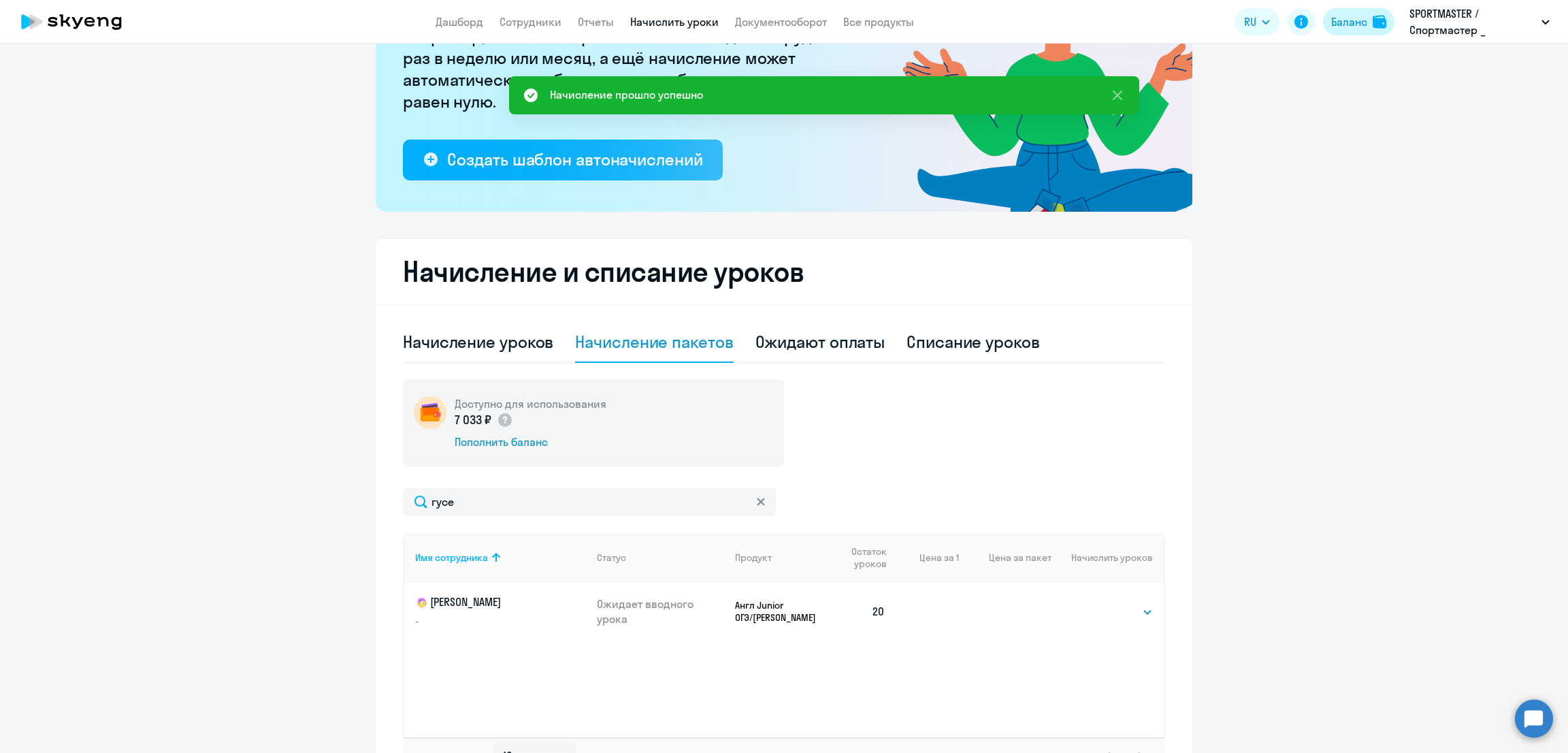
click at [1359, 21] on div "Баланс" at bounding box center [1349, 22] width 36 height 17
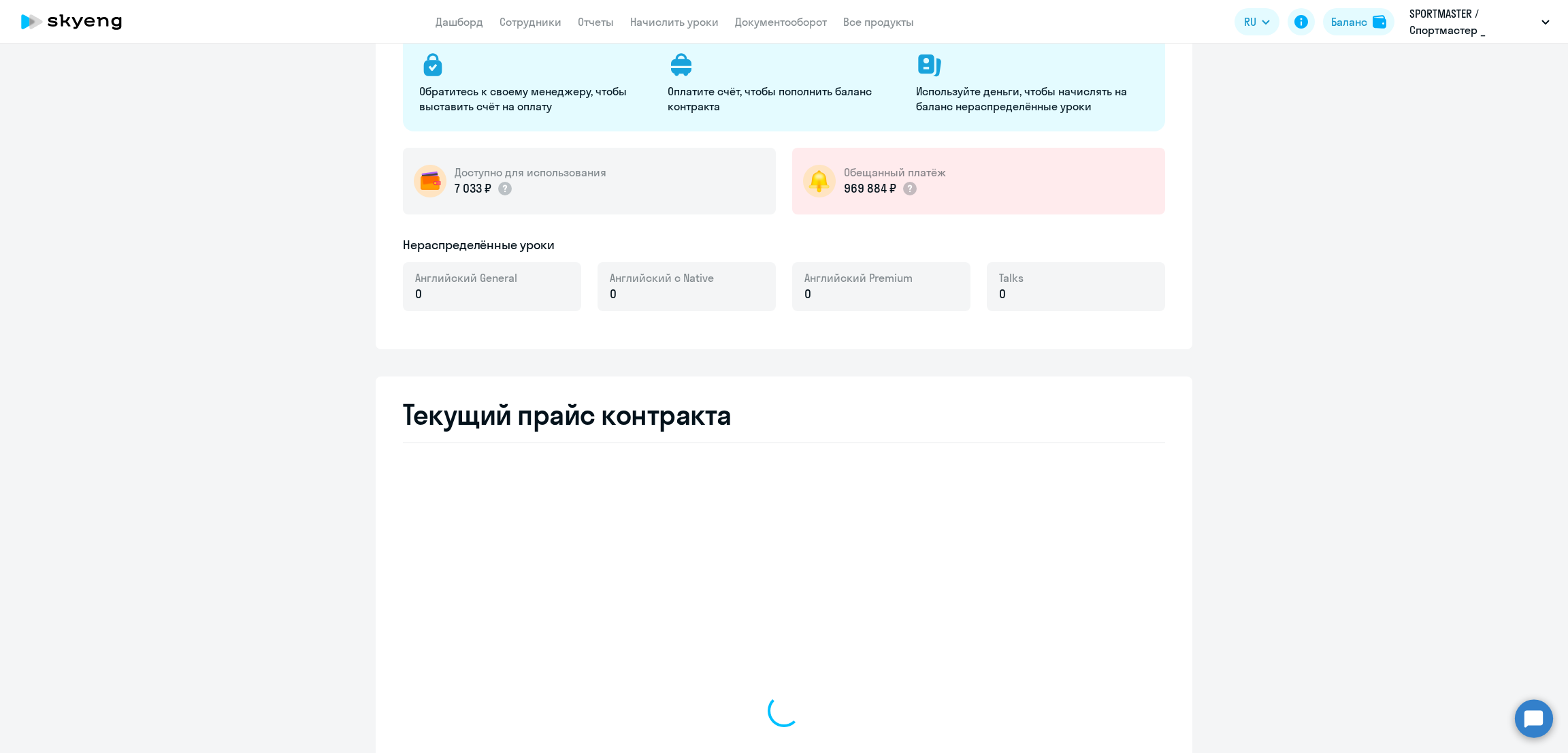
scroll to position [1, 0]
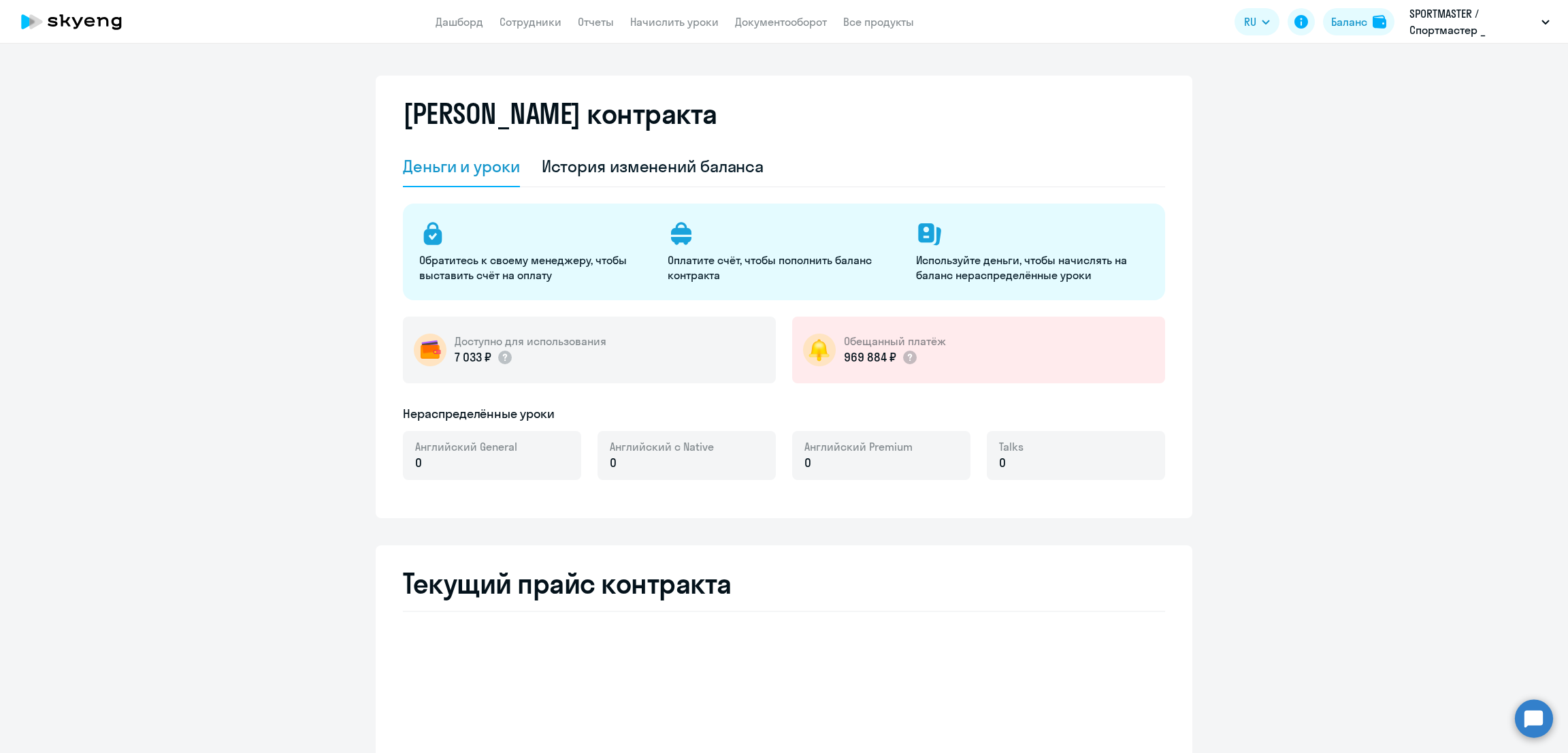
select select "english_adult_not_native_speaker"
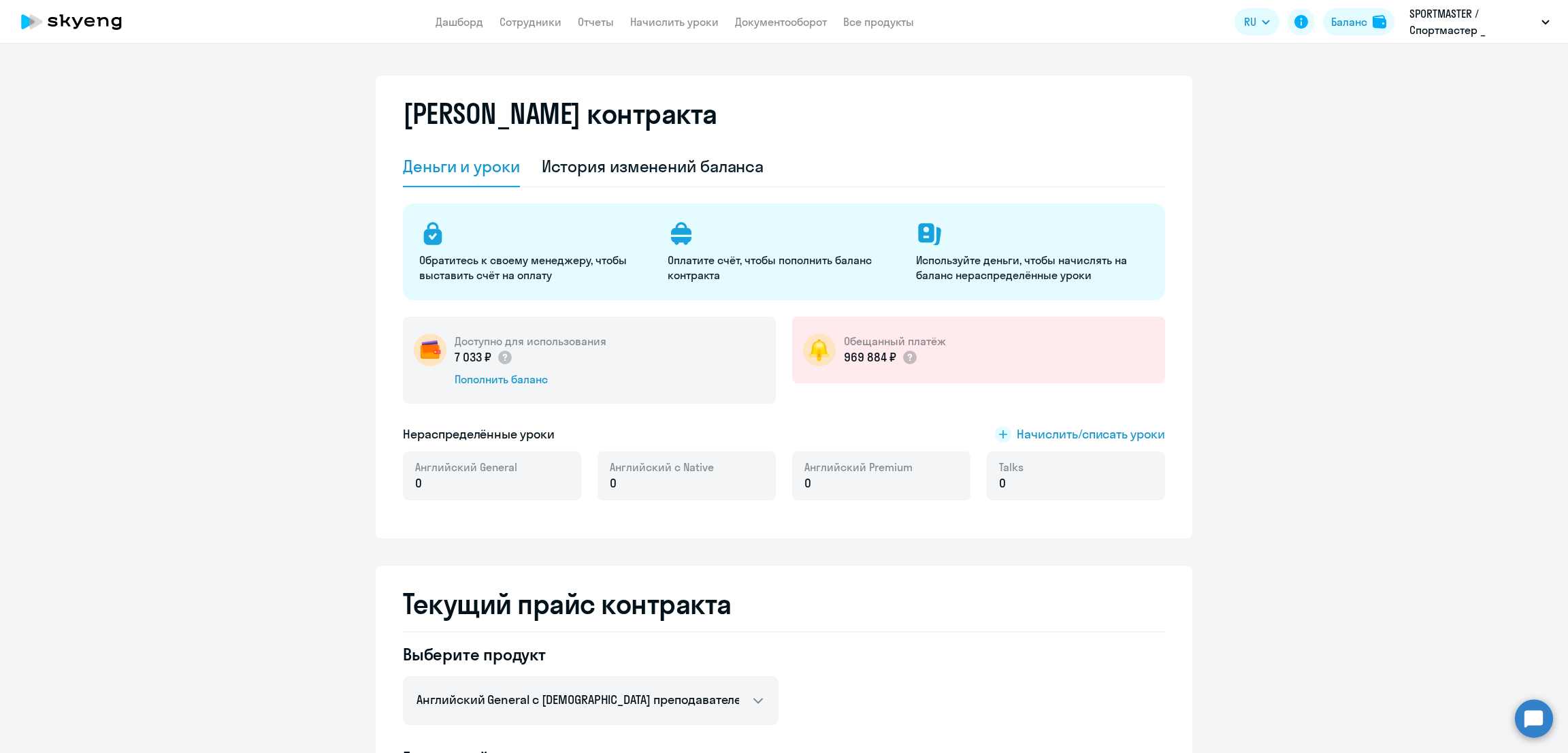
scroll to position [0, 0]
click at [646, 164] on div "История изменений баланса" at bounding box center [653, 166] width 223 height 21
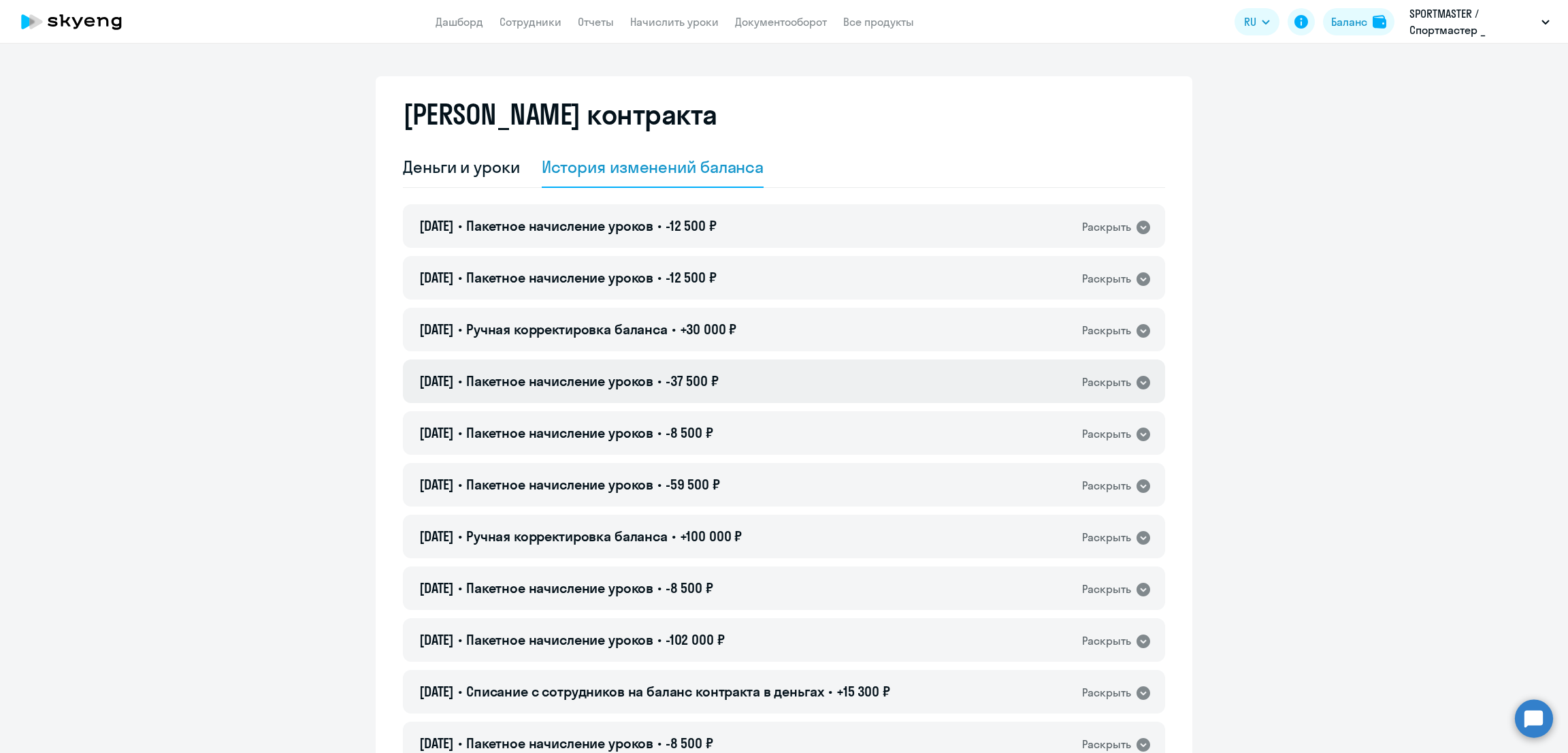
click at [759, 377] on div "03.10.2025 • Пакетное начисление уроков • -37 500 ₽ Раскрыть" at bounding box center [784, 381] width 762 height 44
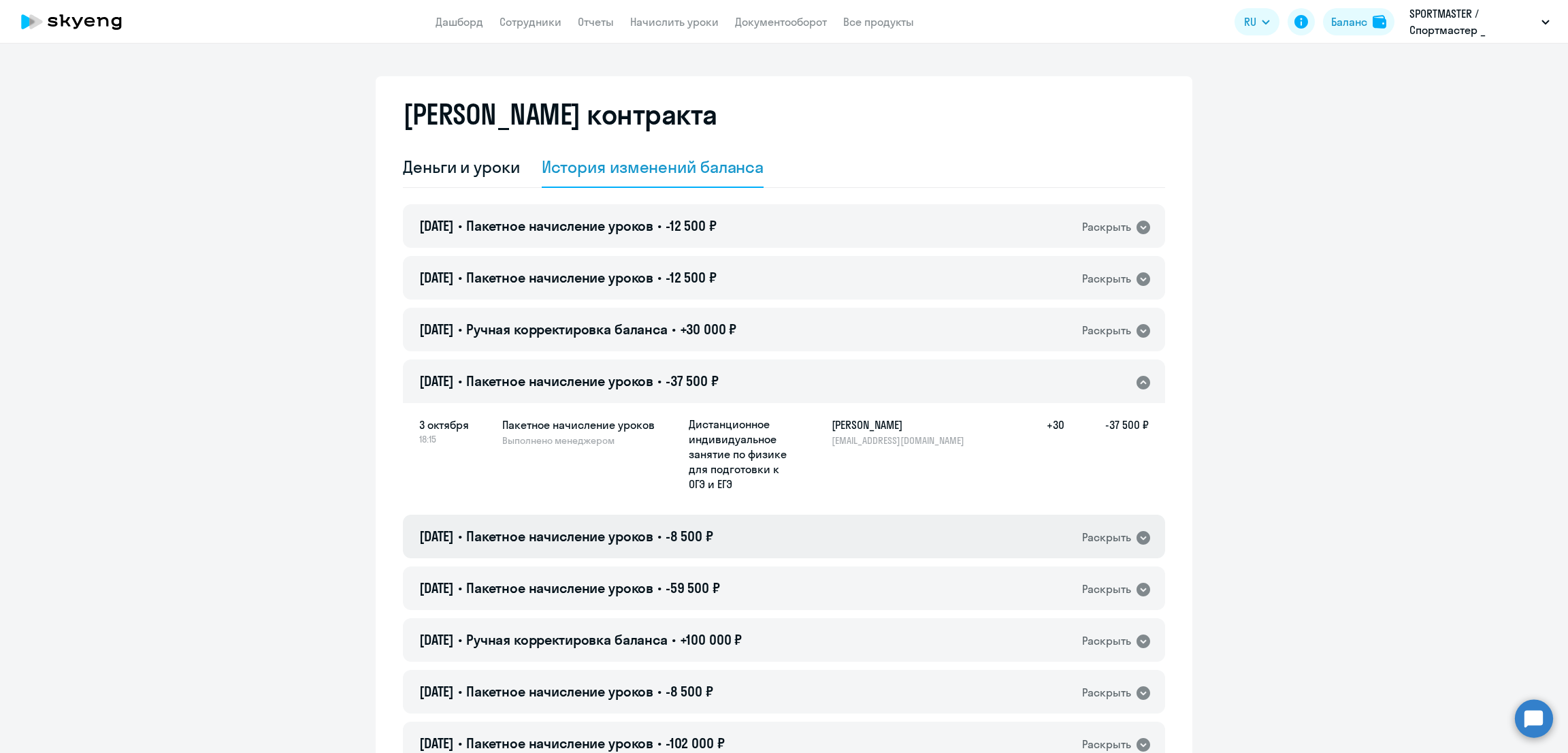
click at [808, 539] on div "02.10.2025 • Пакетное начисление уроков • -8 500 ₽ Раскрыть" at bounding box center [784, 536] width 762 height 44
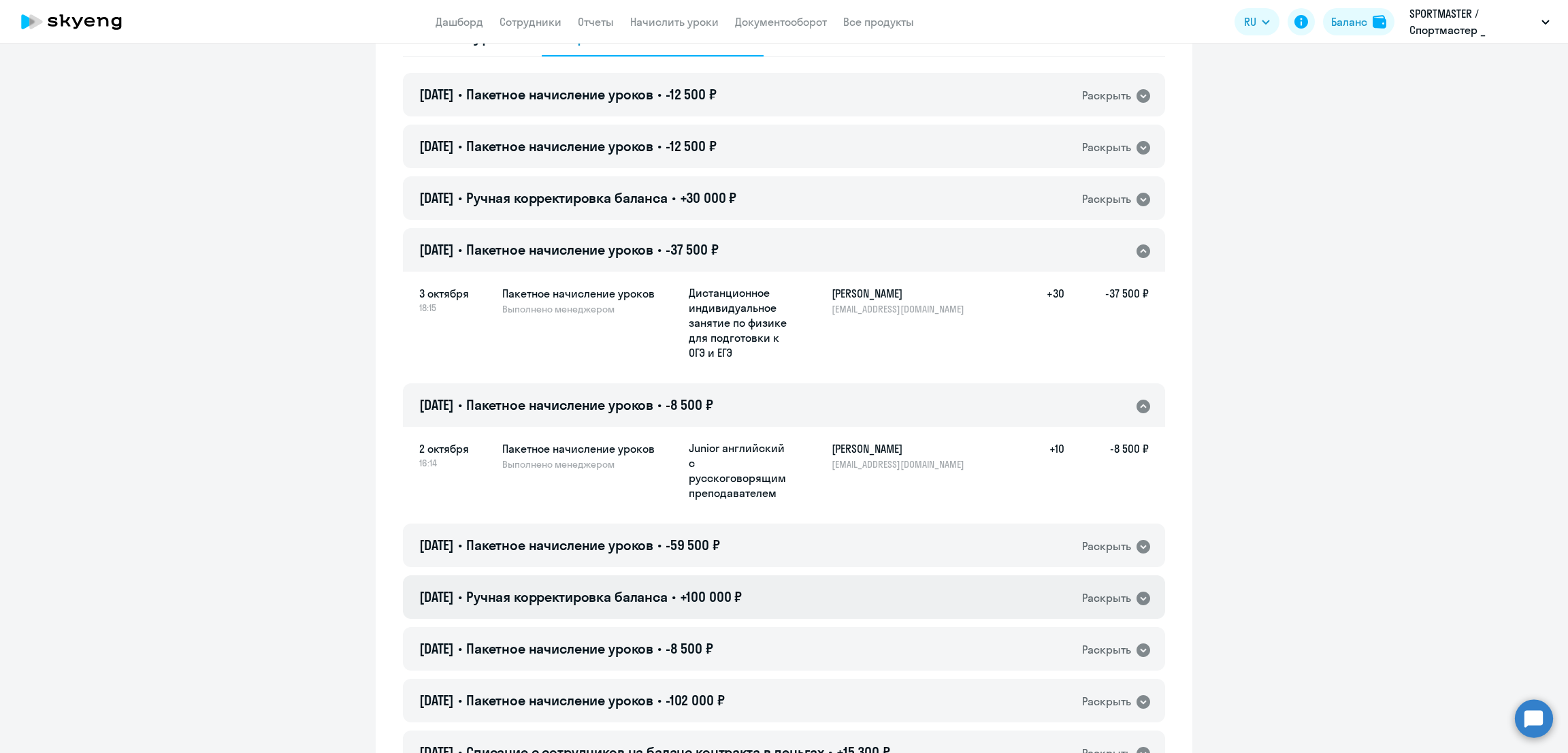
scroll to position [170, 0]
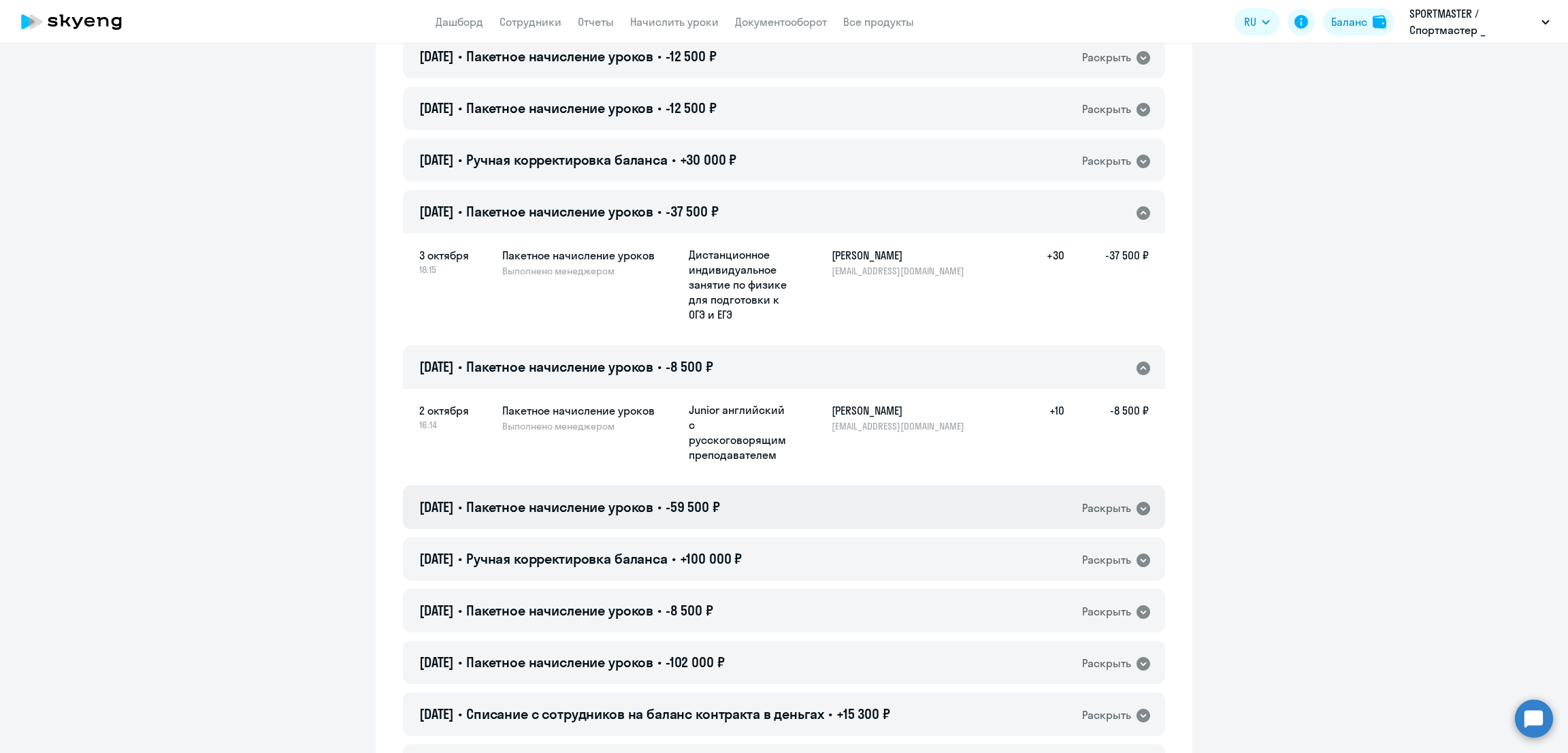
click at [773, 503] on div "02.10.2025 • Пакетное начисление уроков • -59 500 ₽ Раскрыть" at bounding box center [784, 506] width 762 height 44
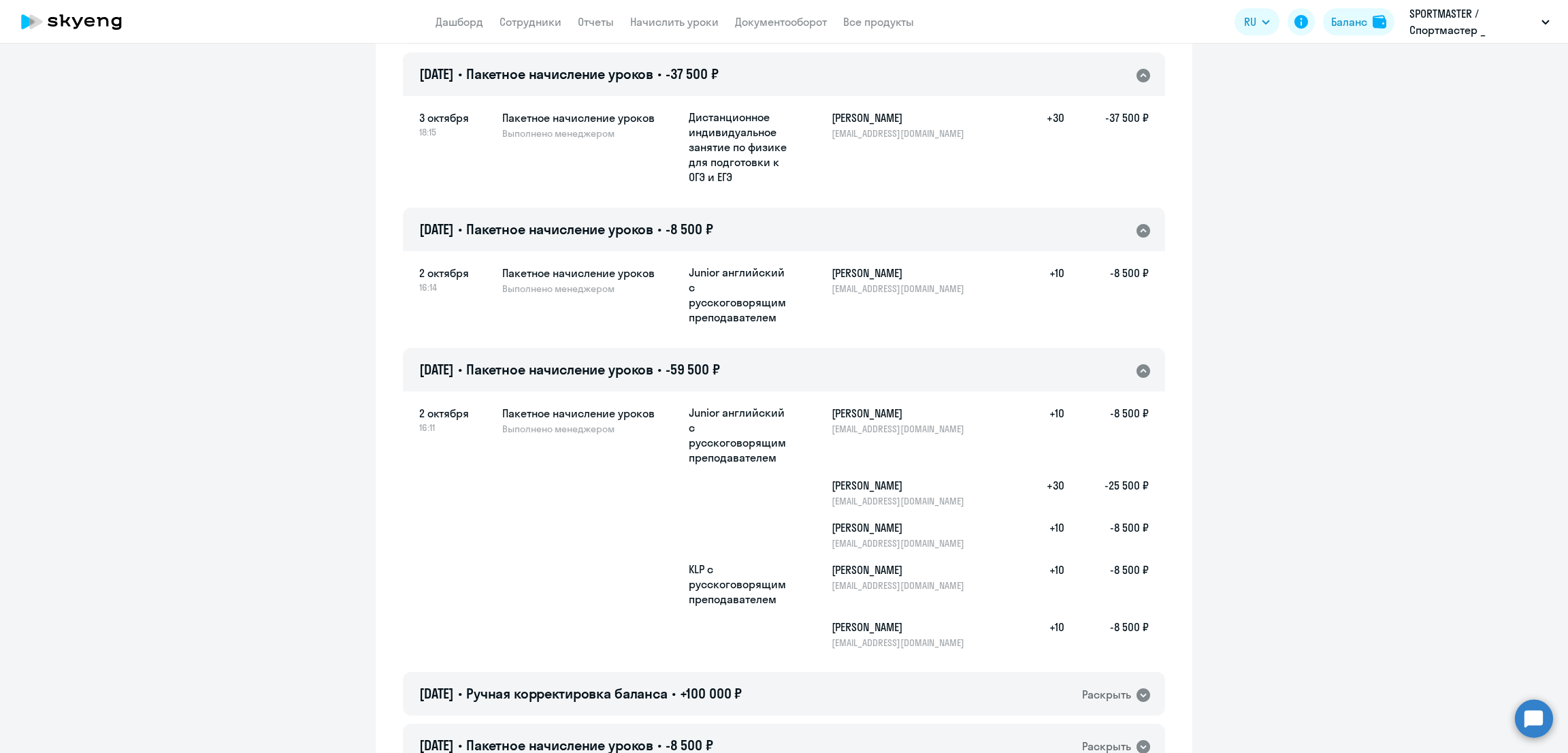
scroll to position [510, 0]
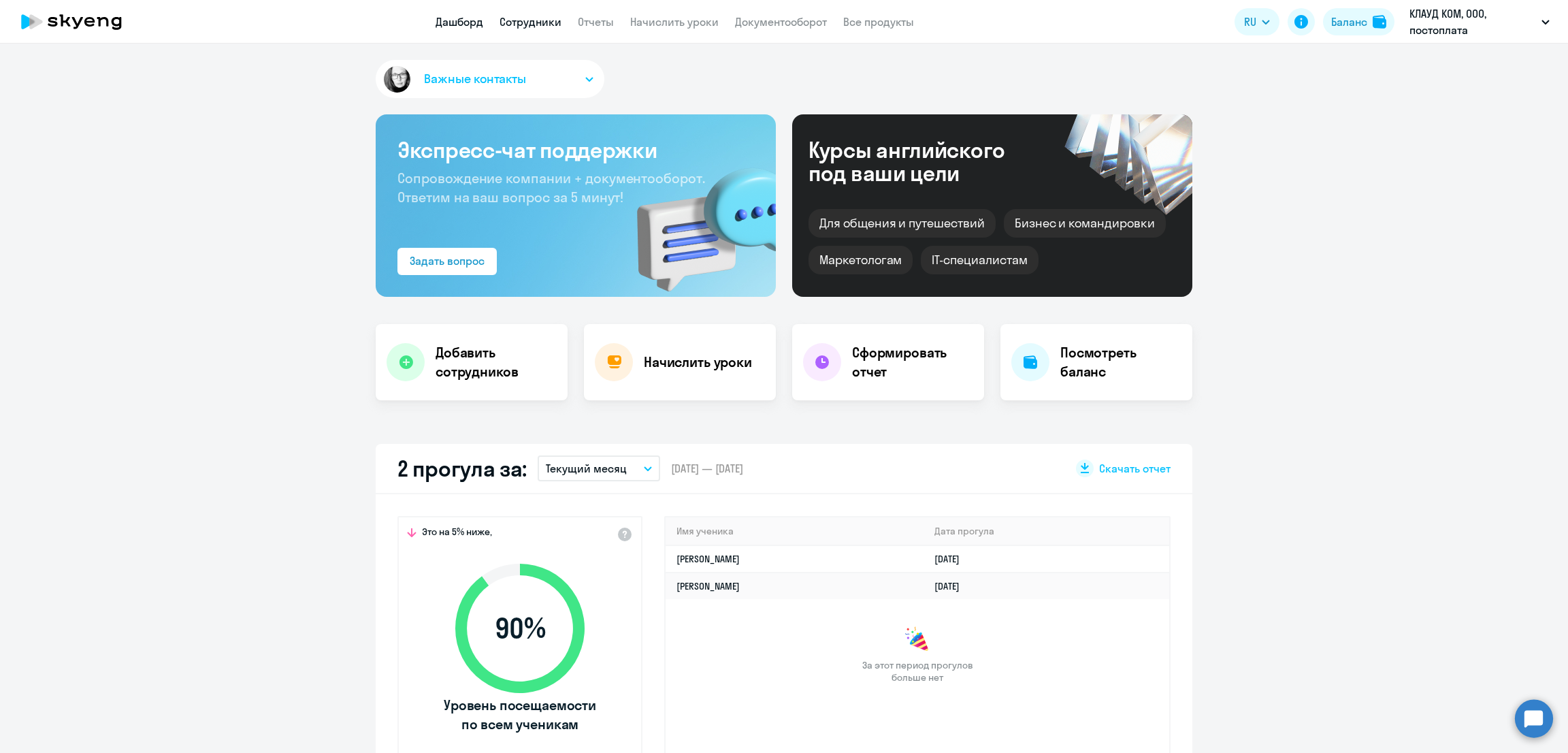
click at [533, 17] on link "Сотрудники" at bounding box center [530, 21] width 62 height 14
select select "30"
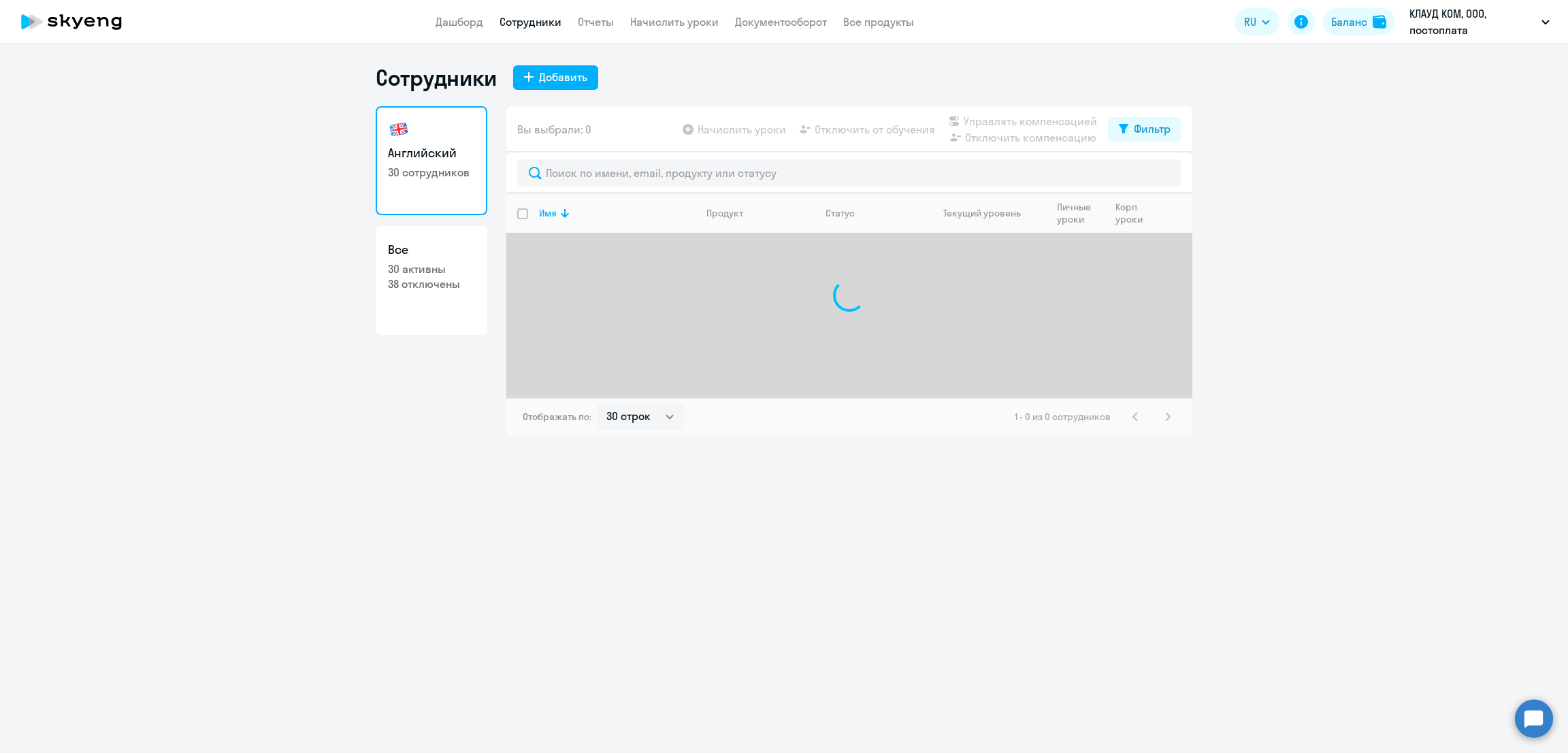
click at [664, 11] on app-header "Дашборд Сотрудники Отчеты Начислить уроки Документооборот Все продукты Дашборд …" at bounding box center [784, 21] width 1568 height 44
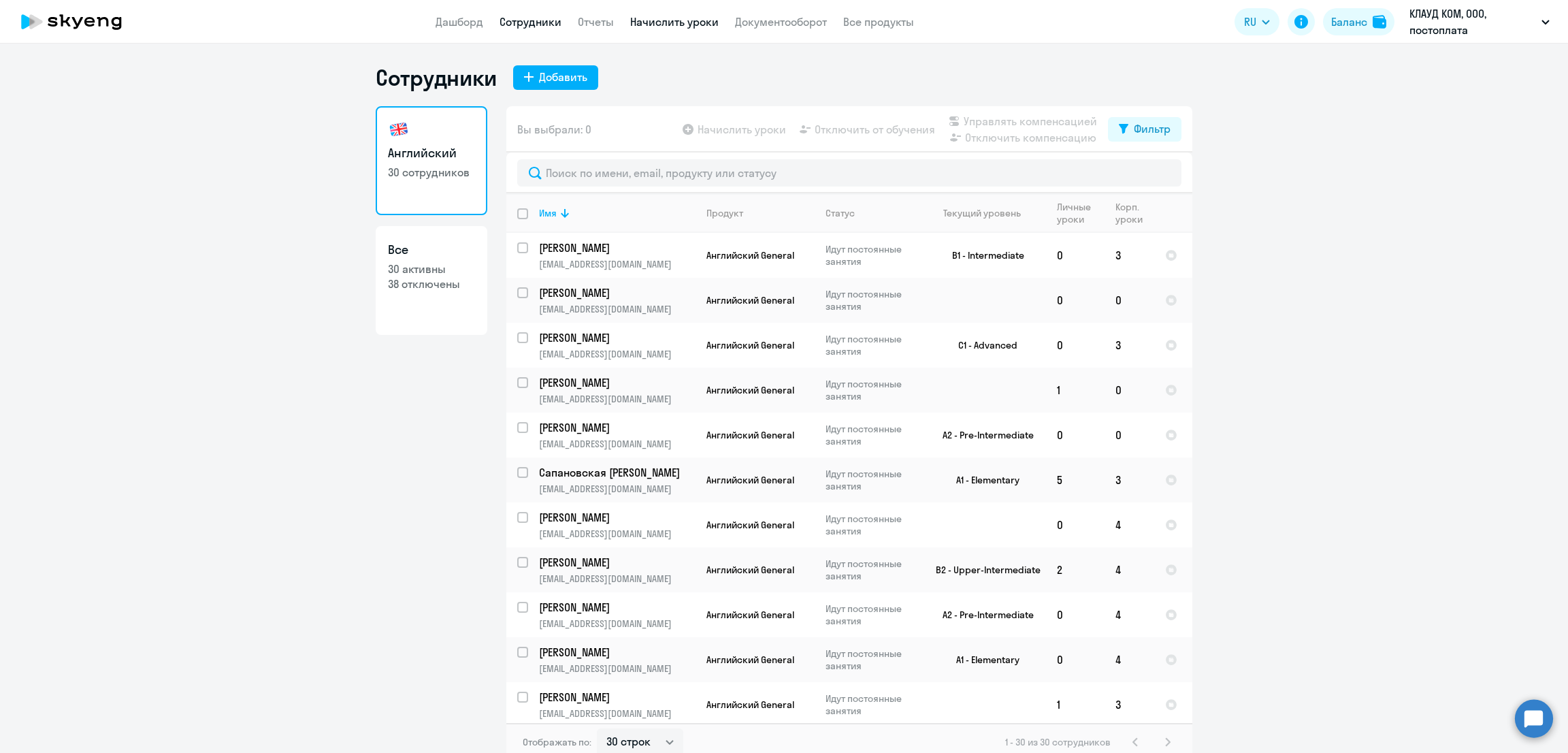
click at [667, 17] on link "Начислить уроки" at bounding box center [674, 21] width 88 height 14
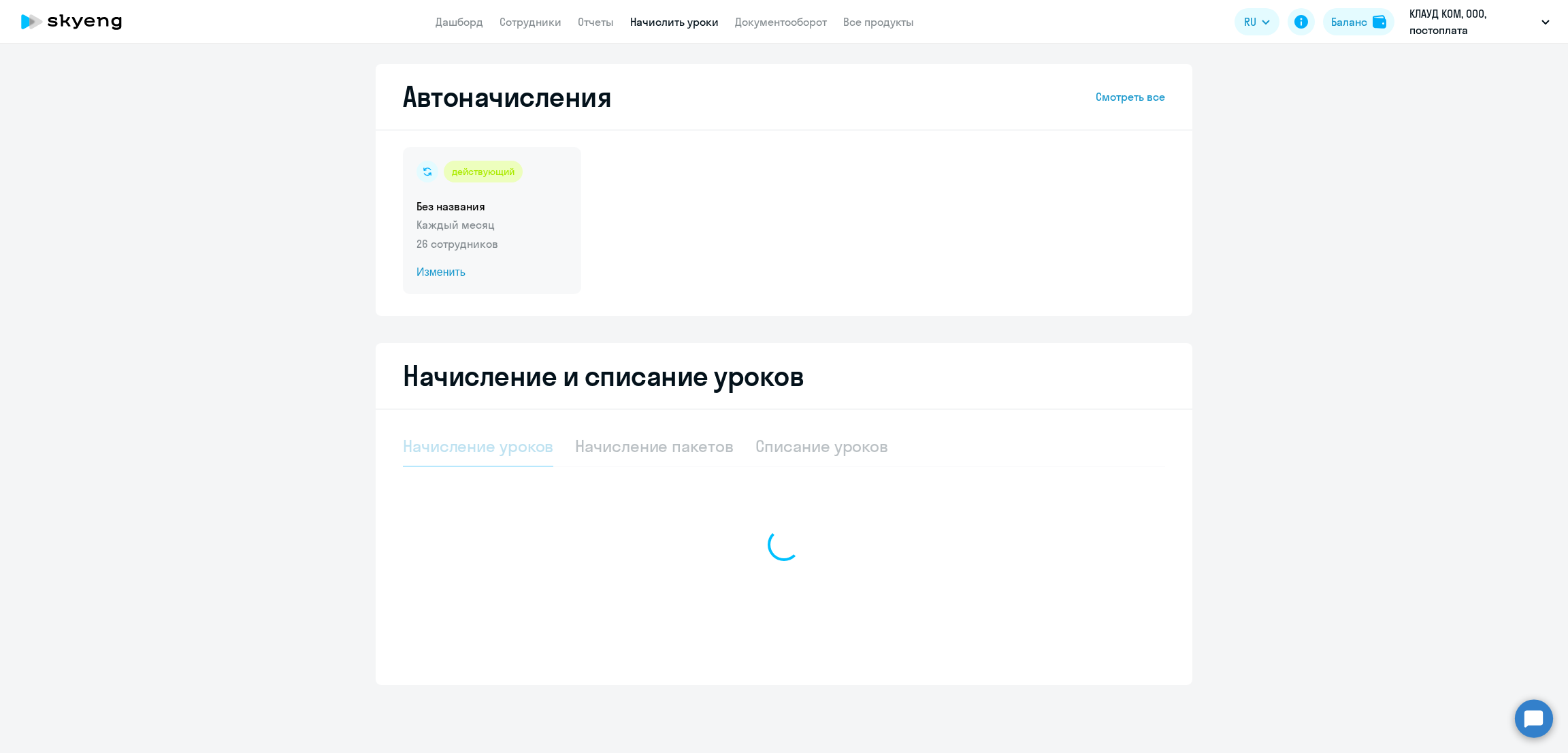
select select "10"
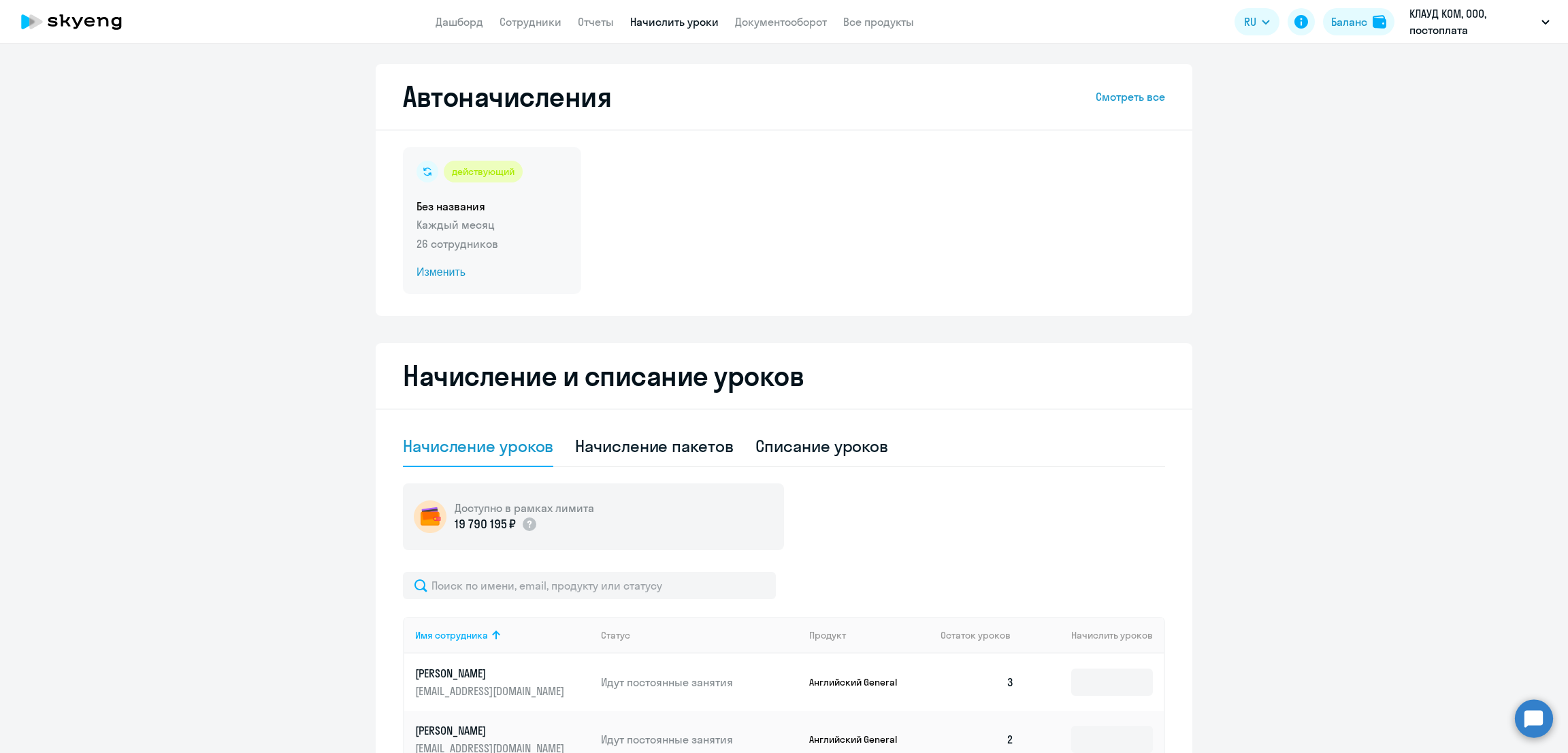
click at [505, 255] on div "действующий Без названия Каждый месяц 26 сотрудников Изменить" at bounding box center [492, 221] width 178 height 147
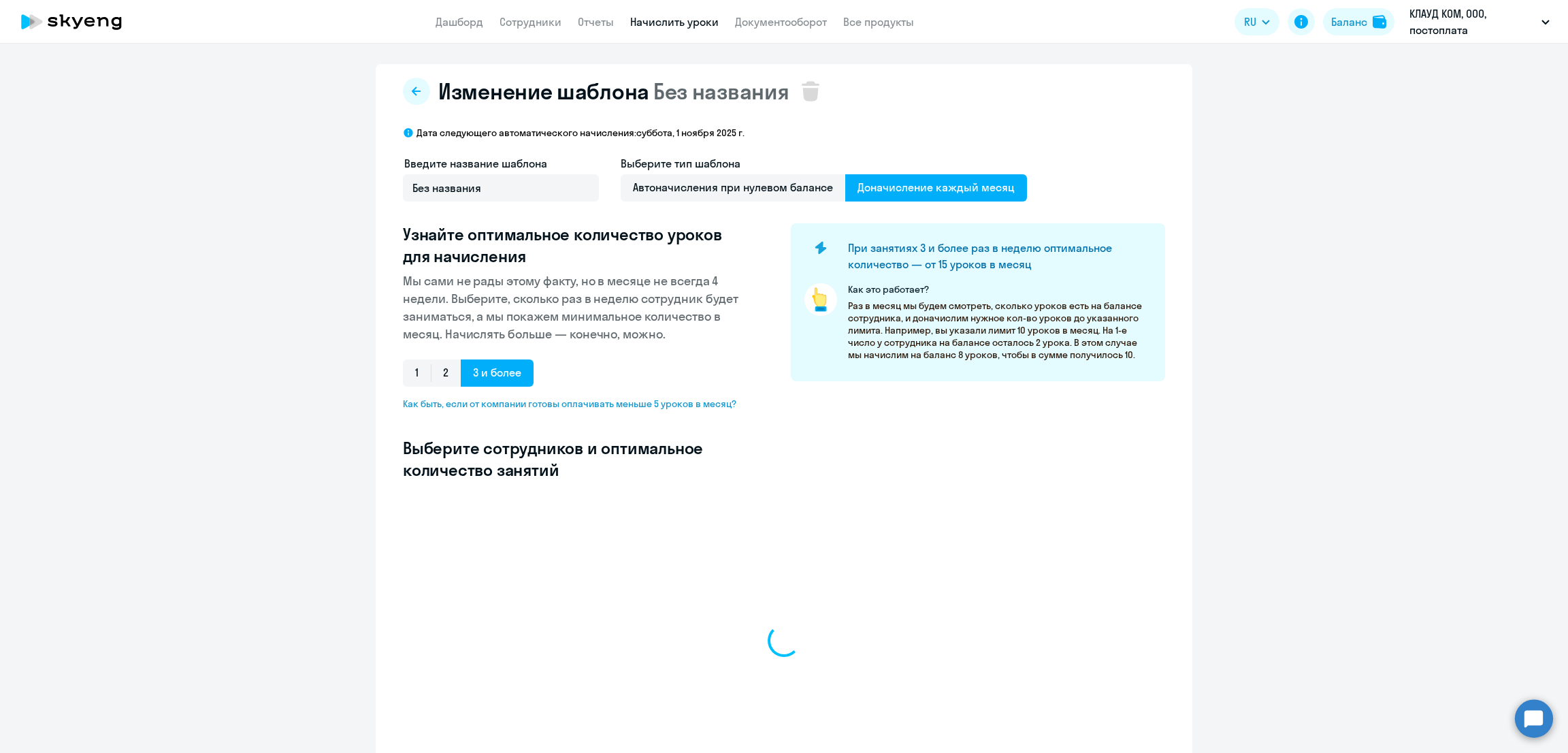
select select "10"
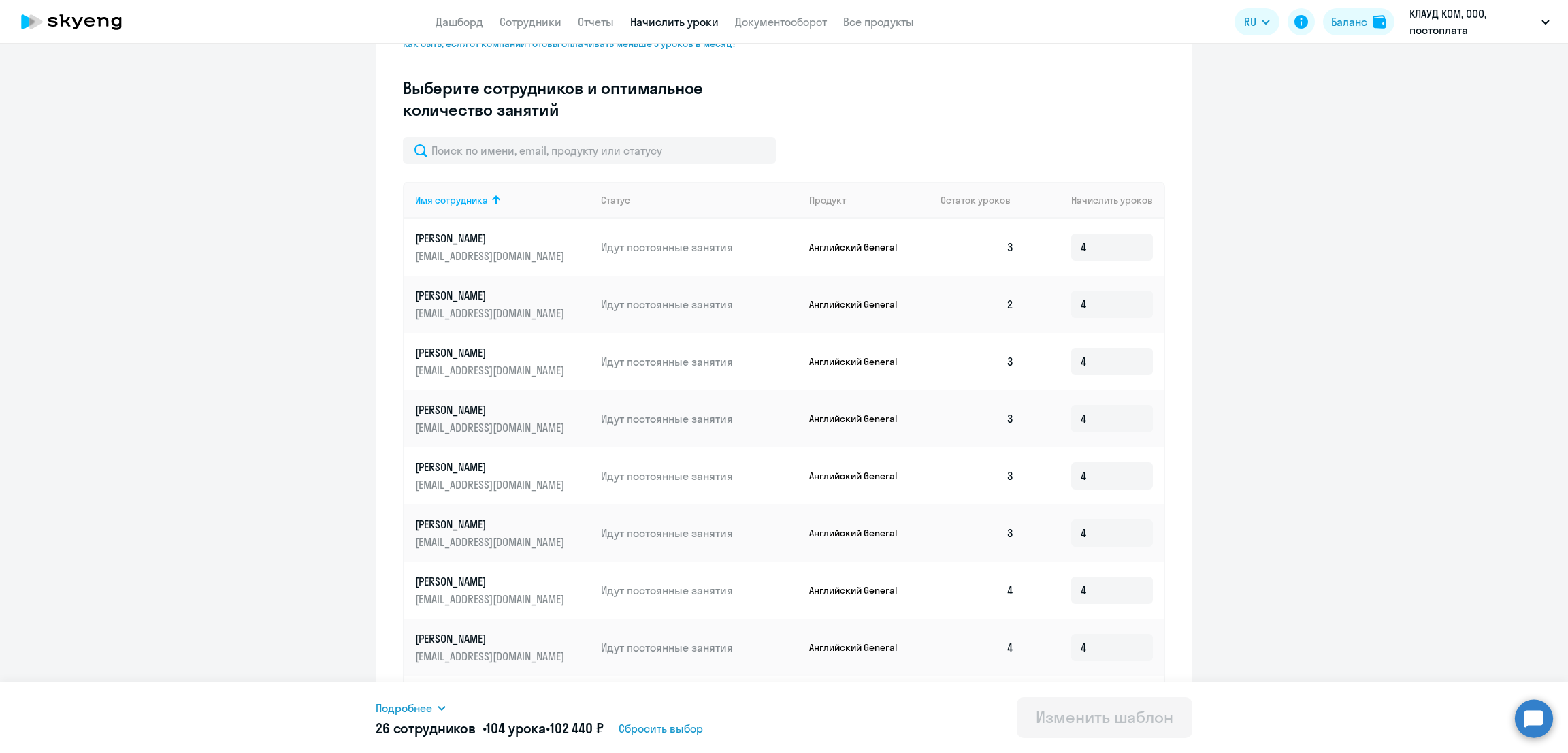
scroll to position [511, 0]
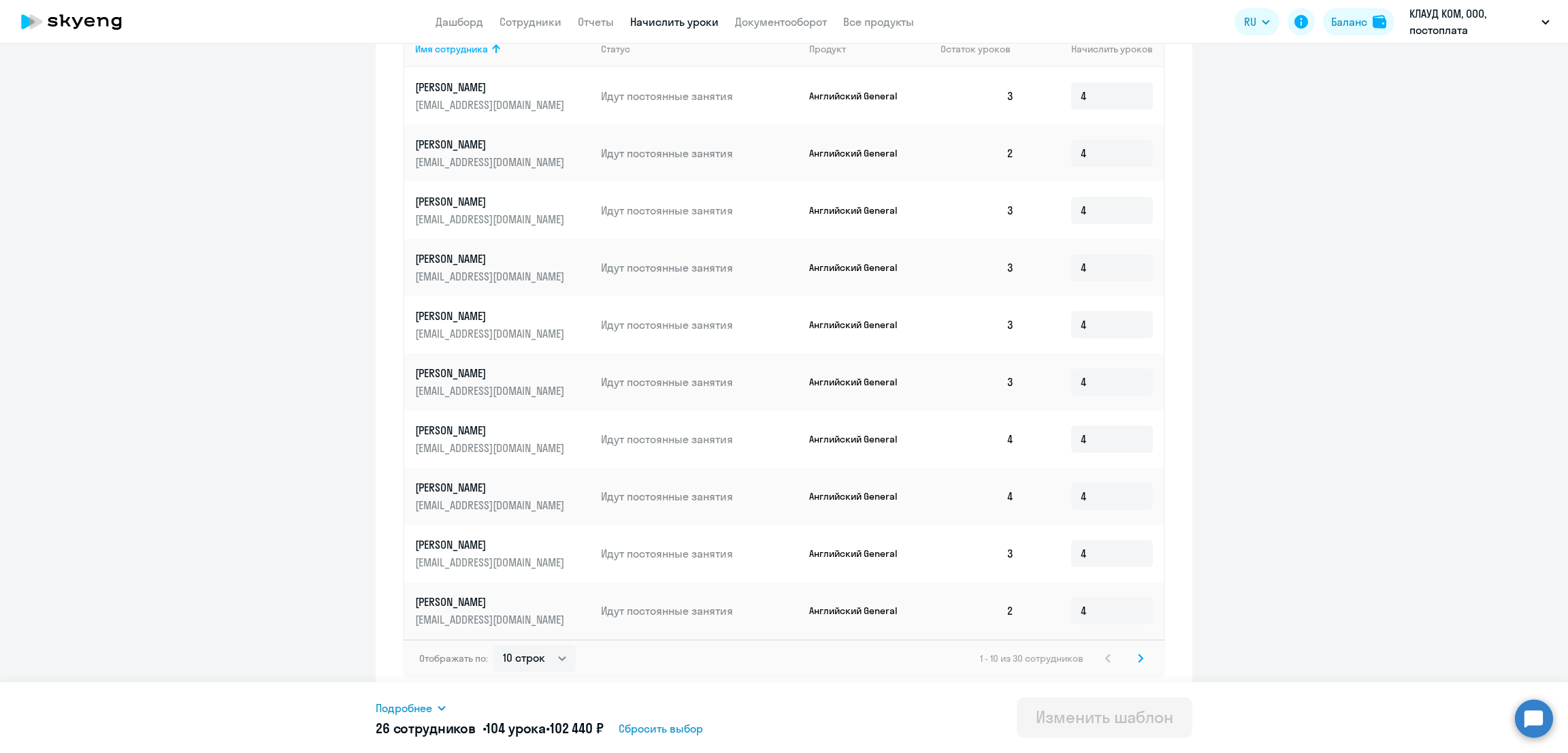
click at [1138, 655] on icon at bounding box center [1141, 658] width 6 height 9
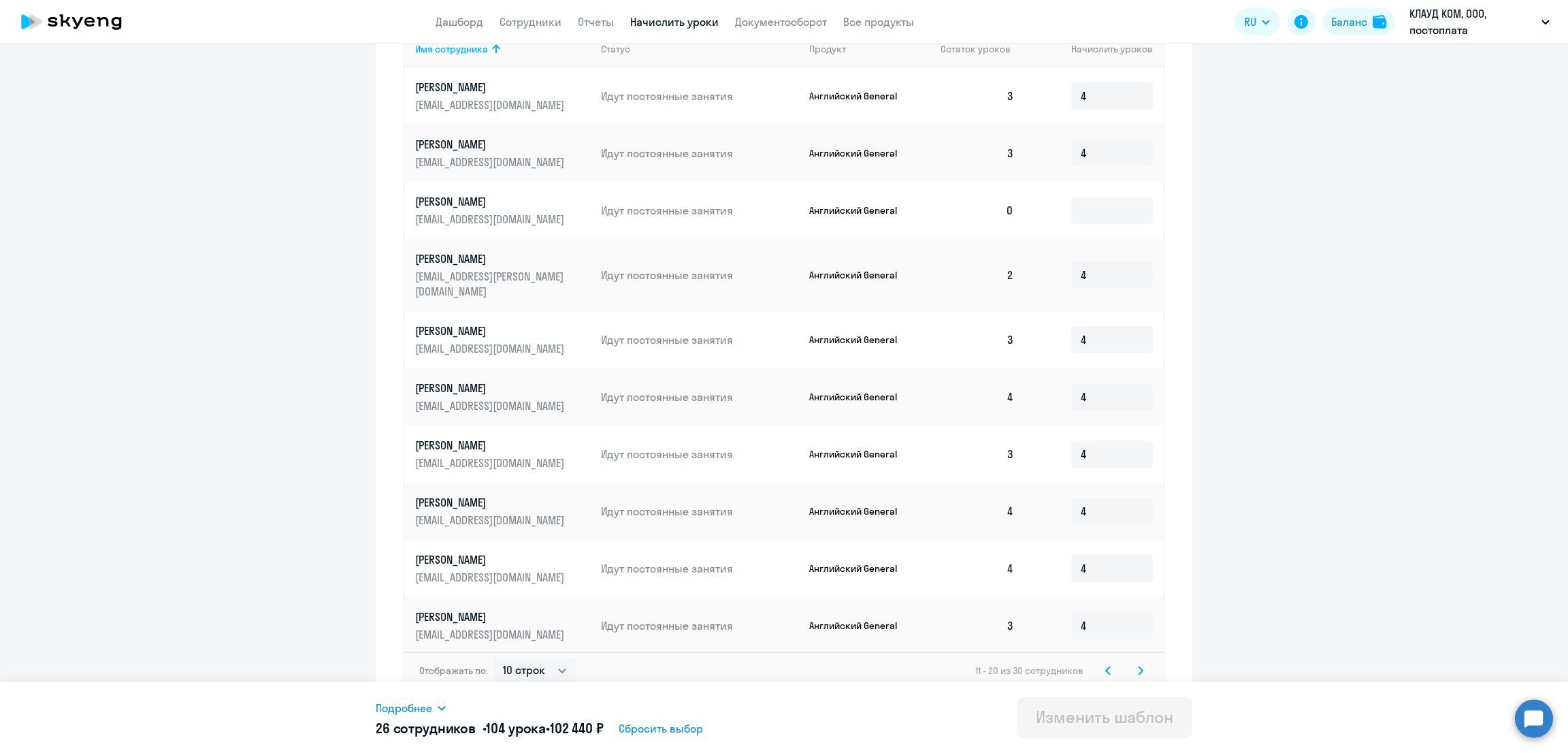
click at [1138, 666] on icon at bounding box center [1141, 670] width 6 height 9
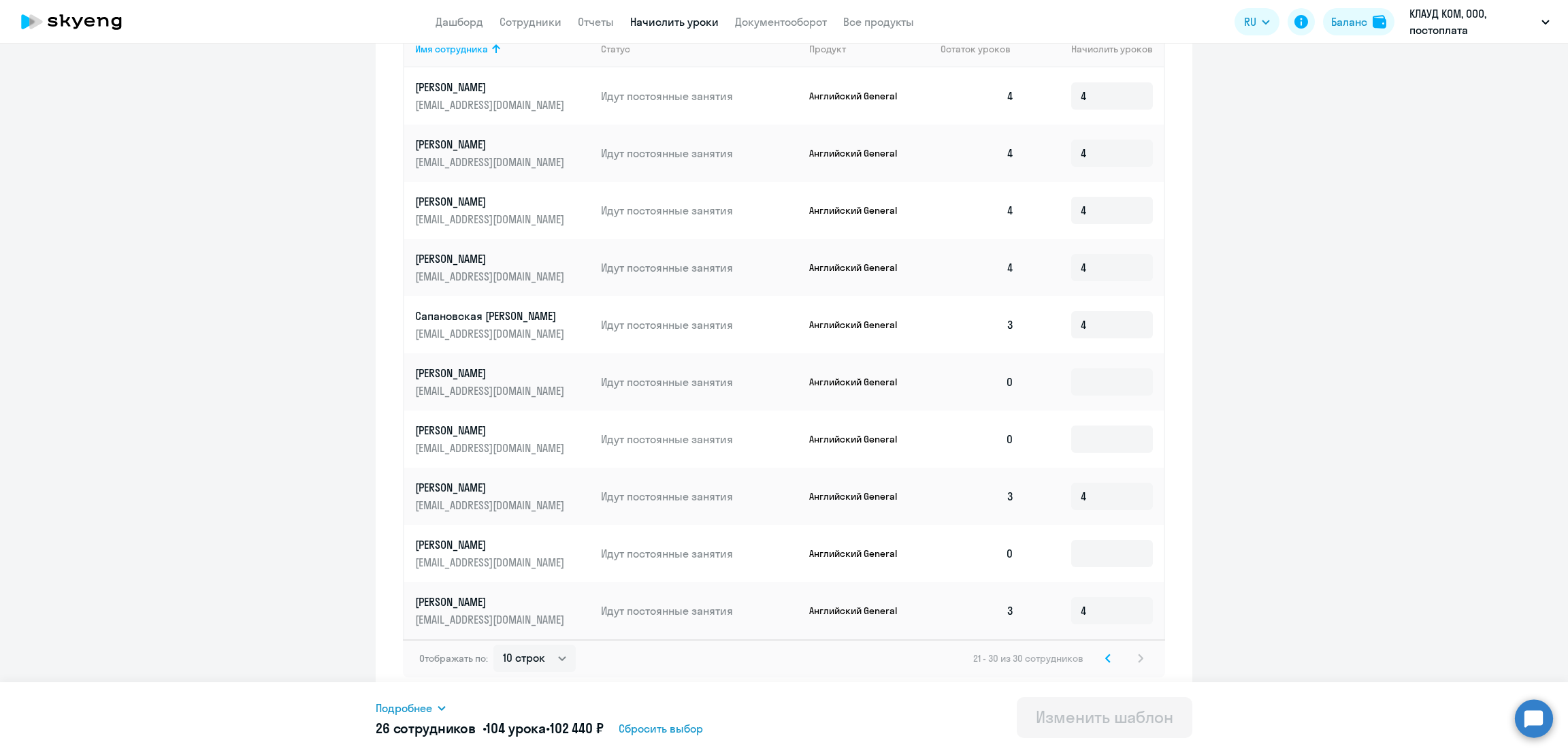
click at [1106, 657] on icon at bounding box center [1108, 657] width 4 height 7
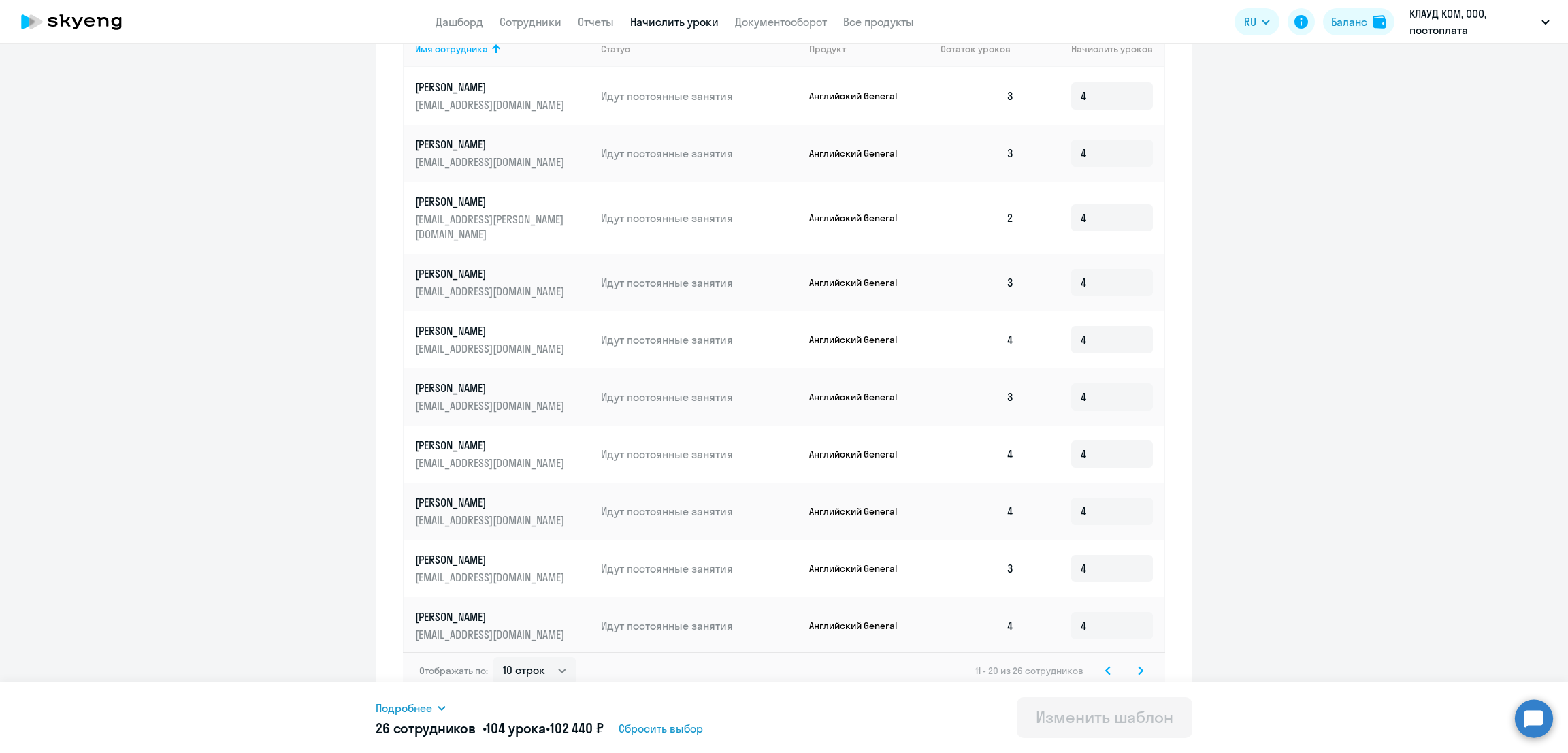
click at [1105, 666] on icon at bounding box center [1108, 670] width 6 height 9
